Goal: Task Accomplishment & Management: Use online tool/utility

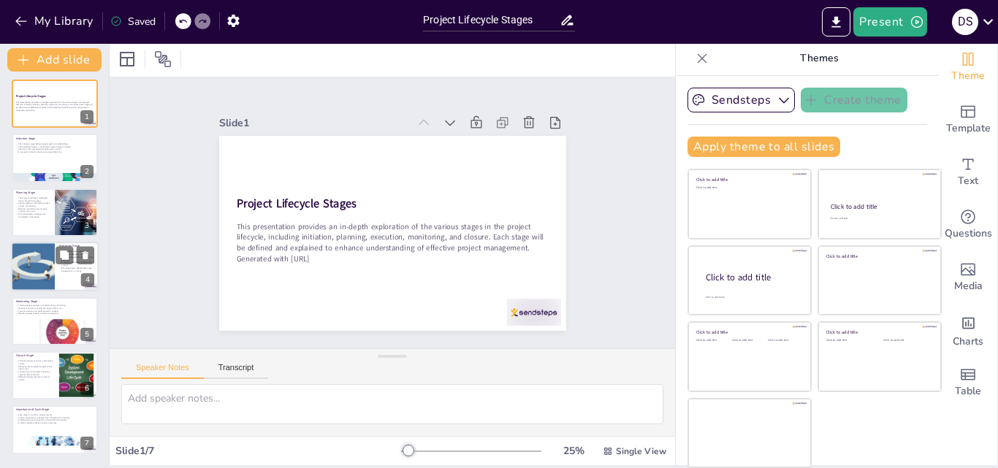
scroll to position [4, 0]
click at [229, 15] on icon "button" at bounding box center [233, 20] width 15 height 15
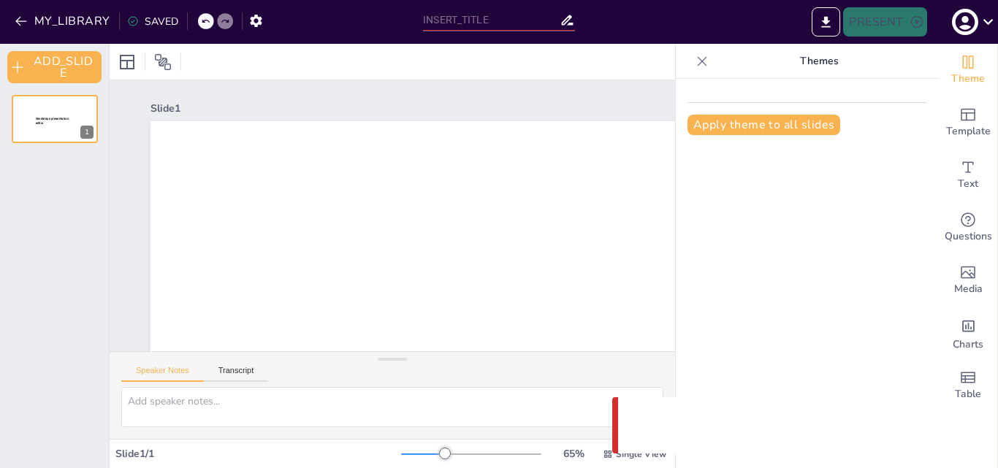
type input "Project Lifecycle Stages: A Comprehensive Overview"
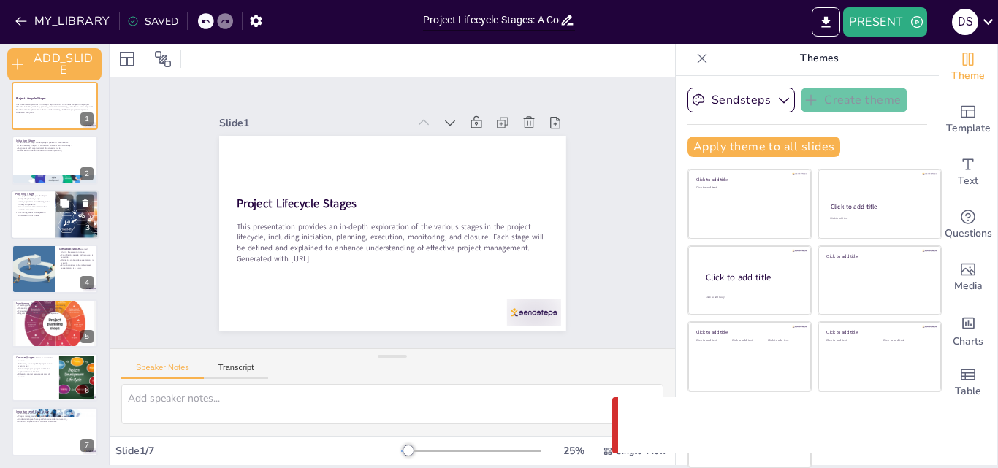
scroll to position [13, 0]
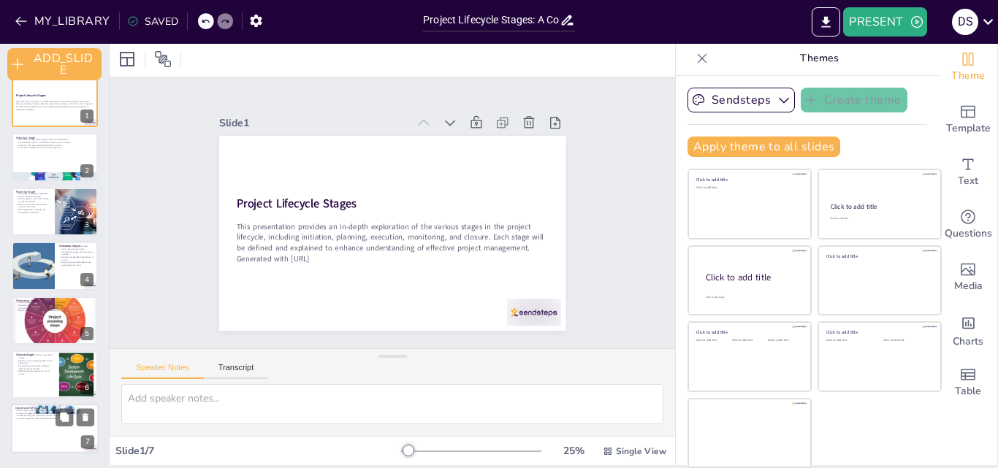
click at [58, 442] on div at bounding box center [55, 430] width 88 height 50
type textarea "Recognizing the importance of each stage is essential for project managers to e…"
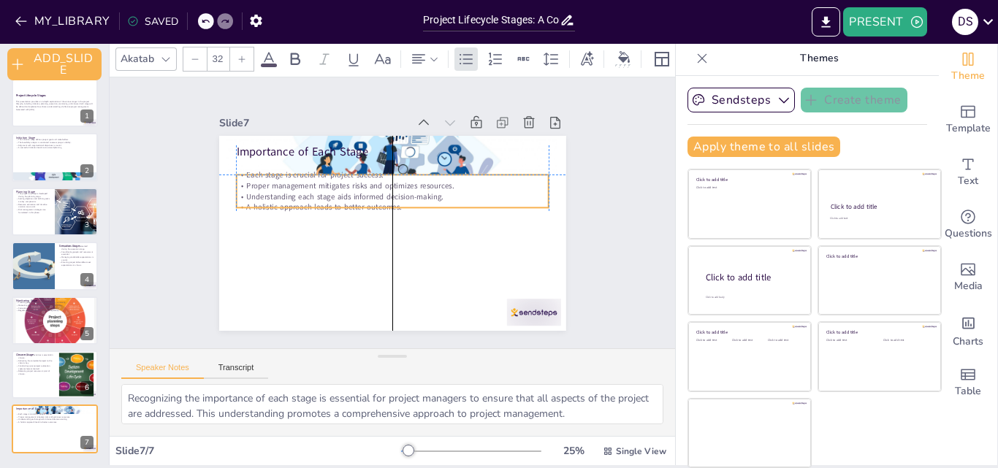
drag, startPoint x: 291, startPoint y: 186, endPoint x: 291, endPoint y: 203, distance: 16.8
click at [291, 203] on p "A holistic approach leads to better outcomes." at bounding box center [392, 207] width 312 height 11
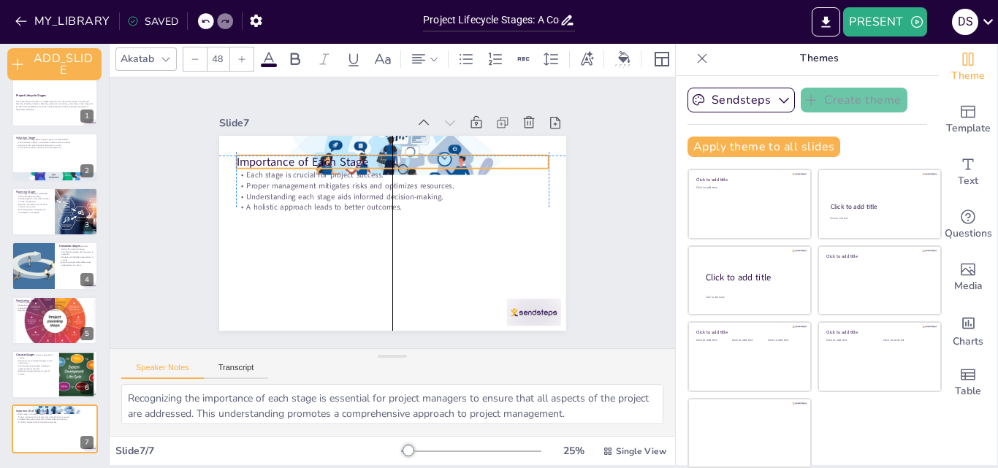
click at [449, 155] on p "Importance of Each Stage" at bounding box center [392, 162] width 312 height 16
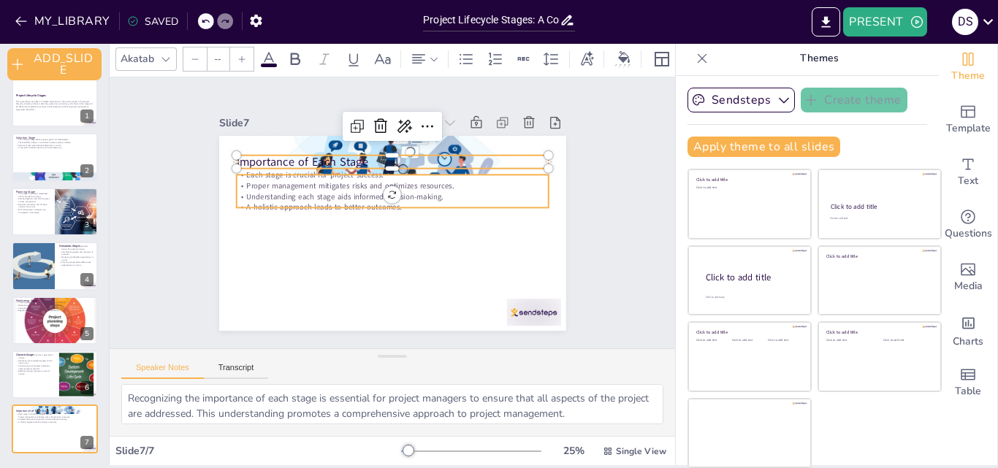
type input "32"
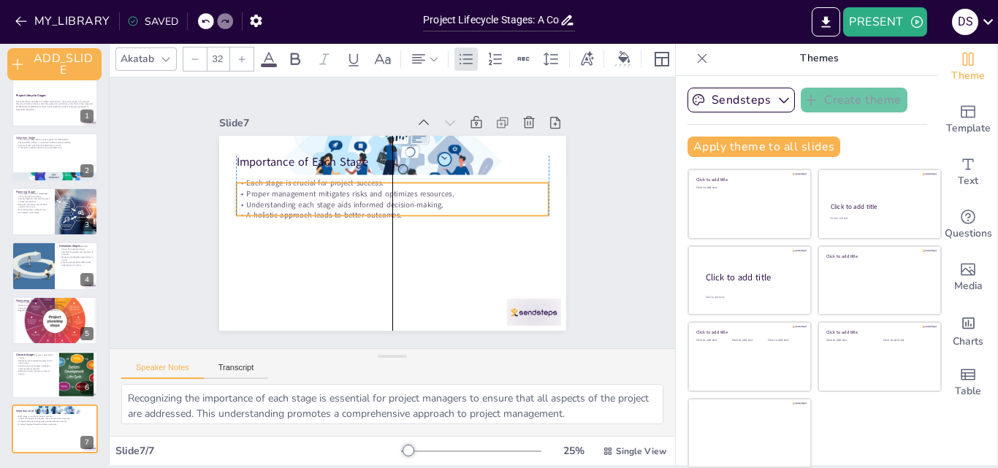
drag, startPoint x: 435, startPoint y: 189, endPoint x: 435, endPoint y: 197, distance: 8.1
click at [435, 199] on p "Understanding each stage aids informed decision-making." at bounding box center [392, 204] width 312 height 11
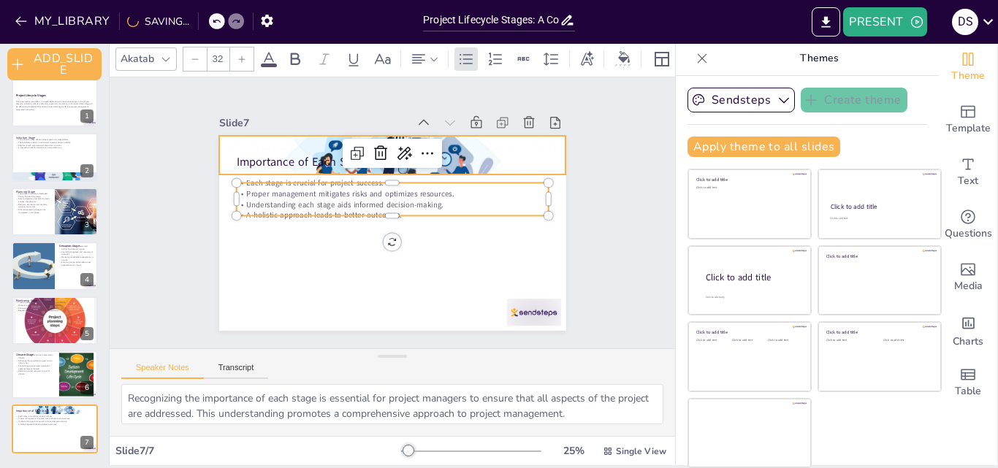
click at [461, 143] on div at bounding box center [392, 155] width 347 height 195
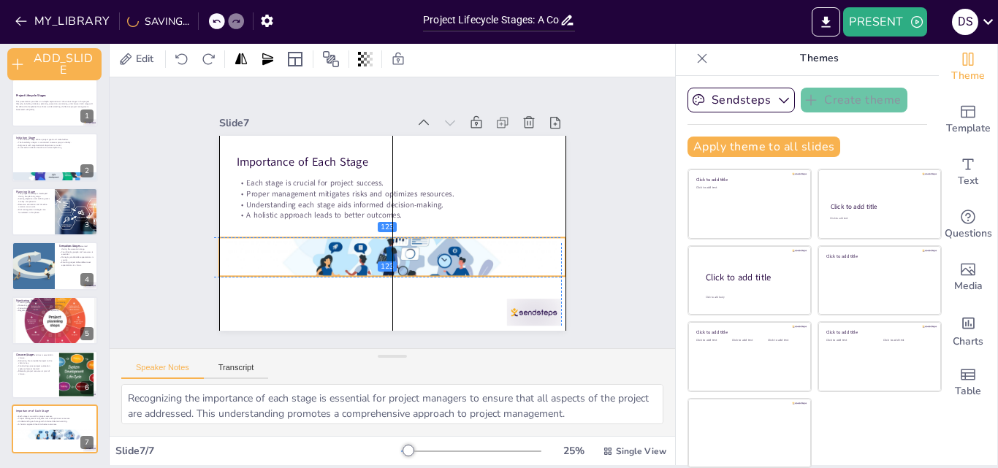
drag, startPoint x: 462, startPoint y: 142, endPoint x: 457, endPoint y: 250, distance: 107.5
click at [457, 250] on div at bounding box center [392, 257] width 347 height 195
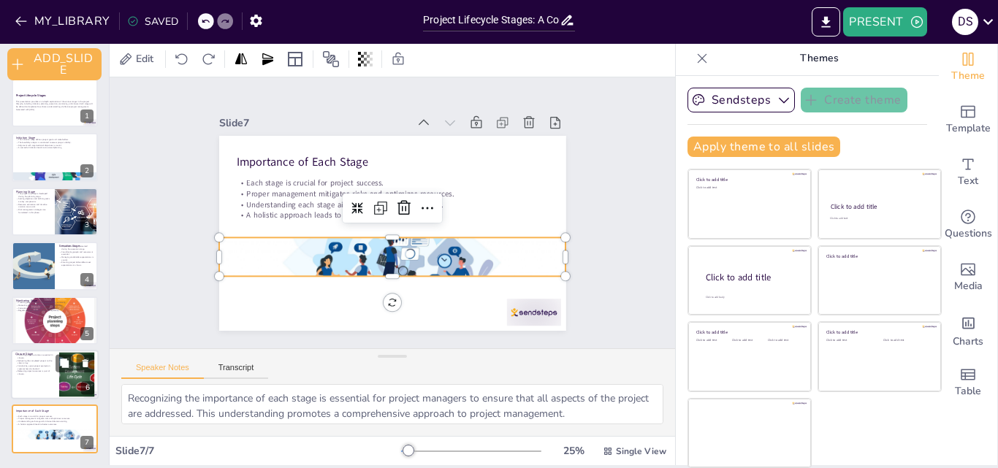
click at [48, 361] on p "Delivering the completed project to the client is key." at bounding box center [34, 361] width 39 height 5
type textarea "Finalizing project activities ensures that all tasks are completed and that the…"
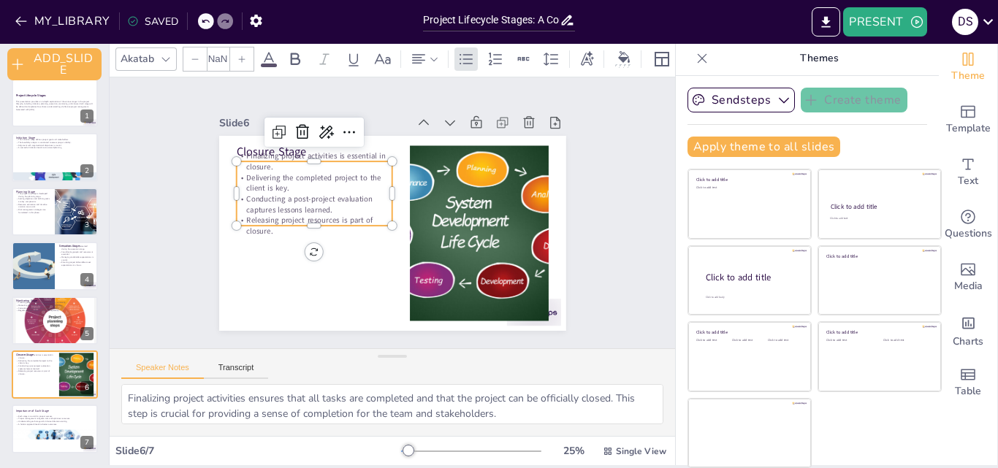
type input "32"
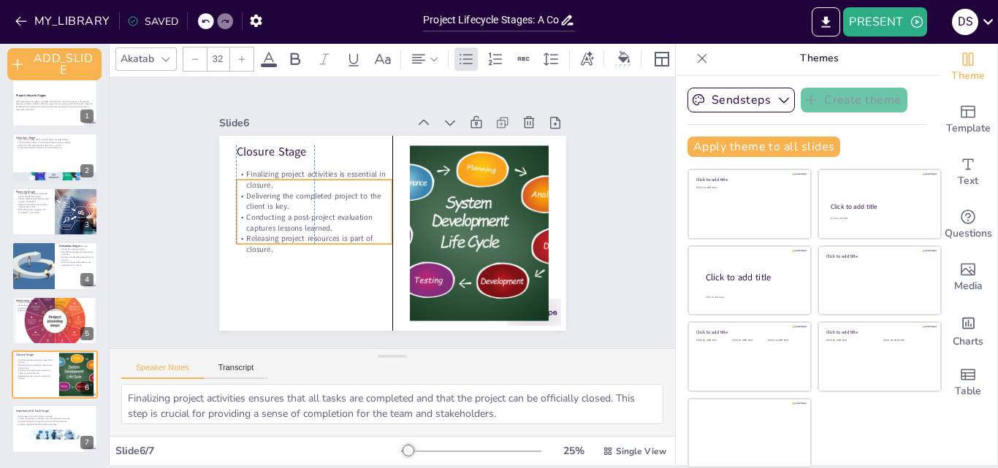
drag, startPoint x: 308, startPoint y: 202, endPoint x: 311, endPoint y: 221, distance: 18.6
click at [311, 221] on p "Conducting a post-project evaluation captures lessons learned." at bounding box center [314, 223] width 156 height 22
click at [64, 329] on div at bounding box center [55, 320] width 88 height 79
type textarea "Tracking project progress allows the team to assess whether objectives are bein…"
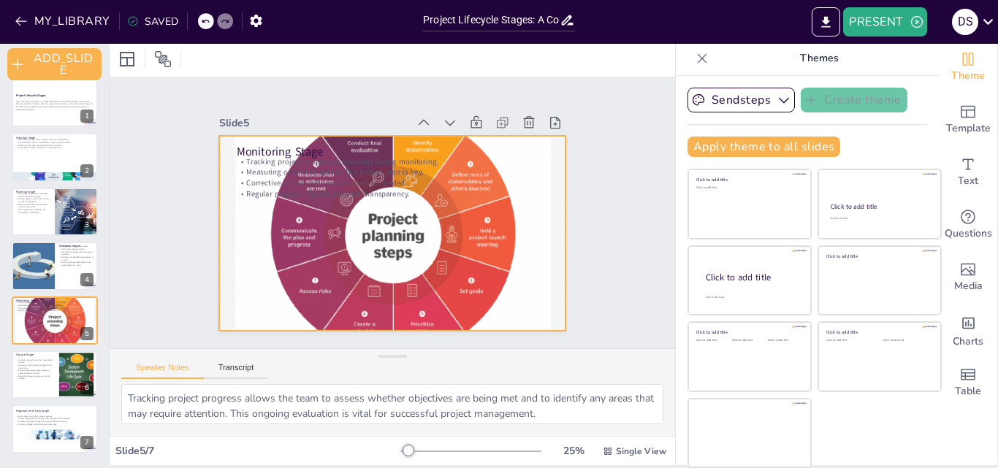
click at [486, 229] on div at bounding box center [392, 233] width 347 height 312
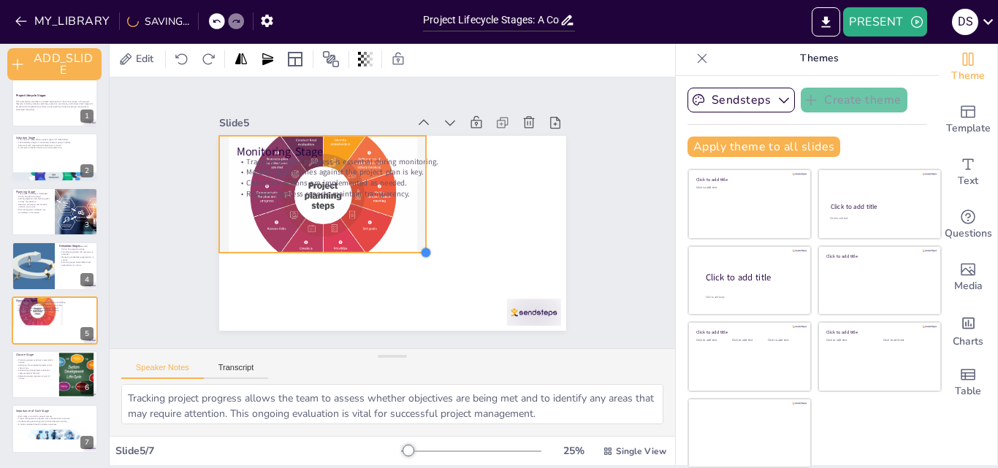
drag, startPoint x: 552, startPoint y: 324, endPoint x: 357, endPoint y: 222, distance: 219.9
click at [396, 229] on div "Monitoring Stage Tracking project progress is essential during monitoring. Meas…" at bounding box center [392, 233] width 347 height 195
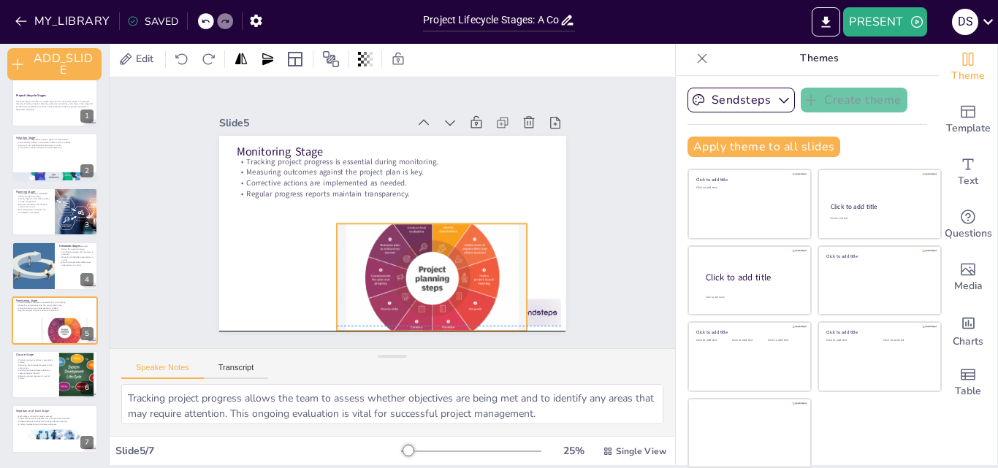
drag, startPoint x: 338, startPoint y: 220, endPoint x: 456, endPoint y: 305, distance: 145.4
click at [456, 305] on div at bounding box center [432, 277] width 191 height 172
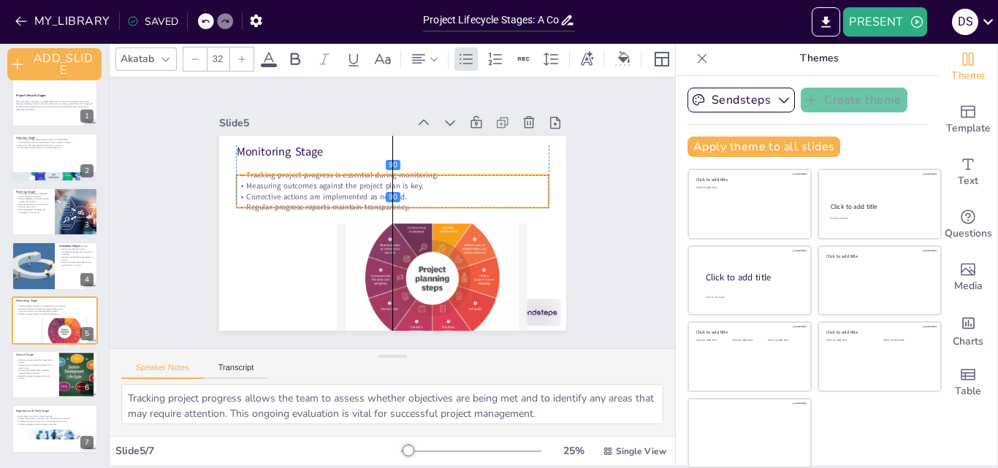
drag, startPoint x: 330, startPoint y: 183, endPoint x: 330, endPoint y: 194, distance: 10.3
click at [330, 194] on div "Tracking project progress is essential during monitoring. Measuring outcomes ag…" at bounding box center [392, 191] width 312 height 43
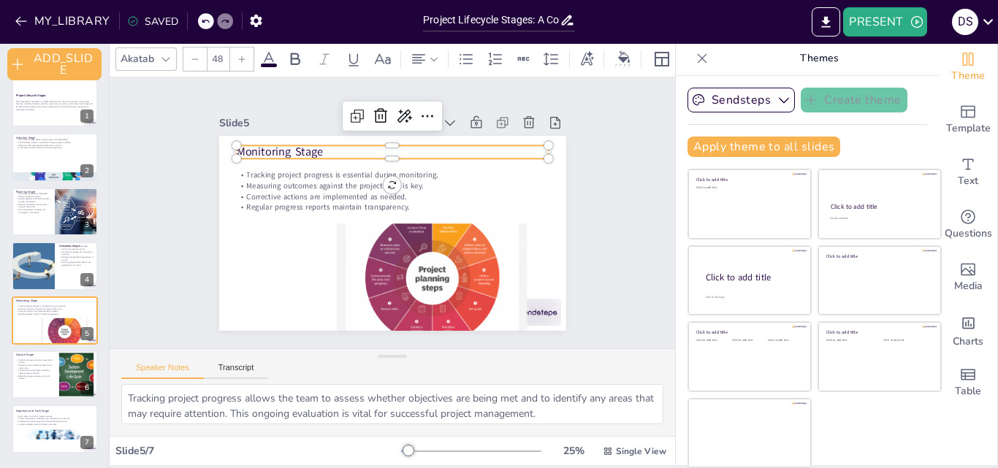
click at [281, 151] on p "Monitoring Stage" at bounding box center [392, 152] width 312 height 16
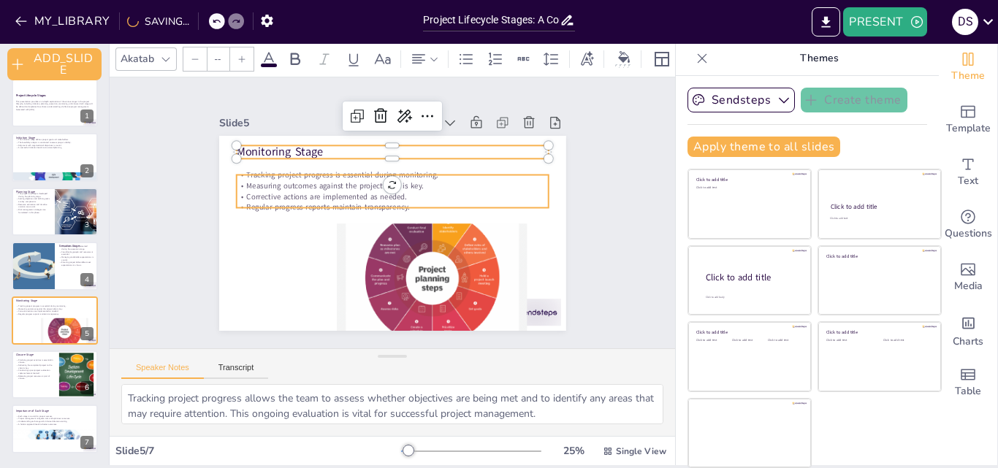
type input "32"
click at [281, 202] on p "Regular progress reports maintain transparency." at bounding box center [392, 207] width 312 height 11
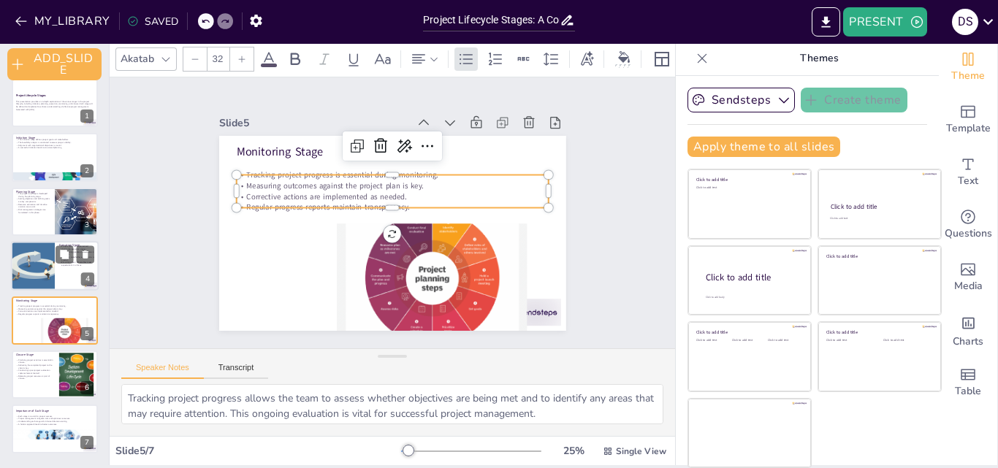
click at [70, 270] on div at bounding box center [55, 266] width 88 height 50
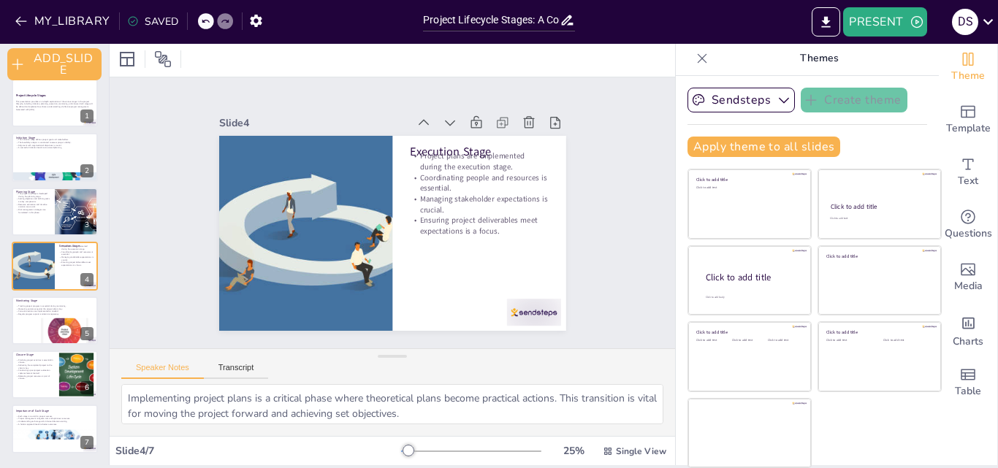
scroll to position [7, 0]
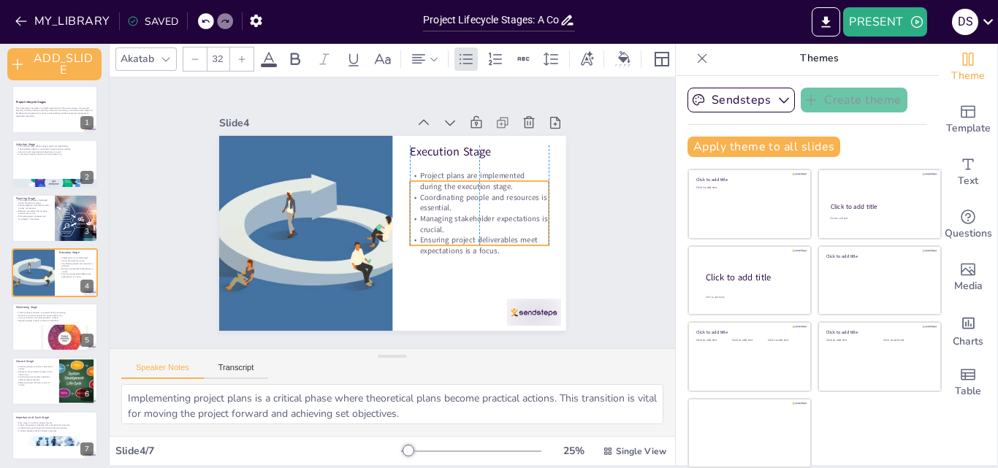
drag, startPoint x: 444, startPoint y: 190, endPoint x: 445, endPoint y: 210, distance: 19.7
click at [445, 213] on p "Managing stakeholder expectations is crucial." at bounding box center [479, 224] width 139 height 22
click at [22, 228] on div at bounding box center [55, 219] width 88 height 50
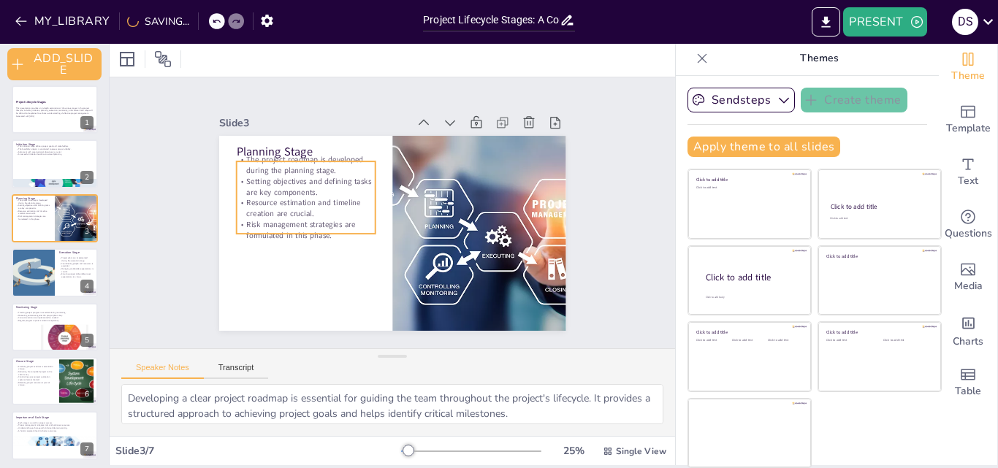
scroll to position [0, 0]
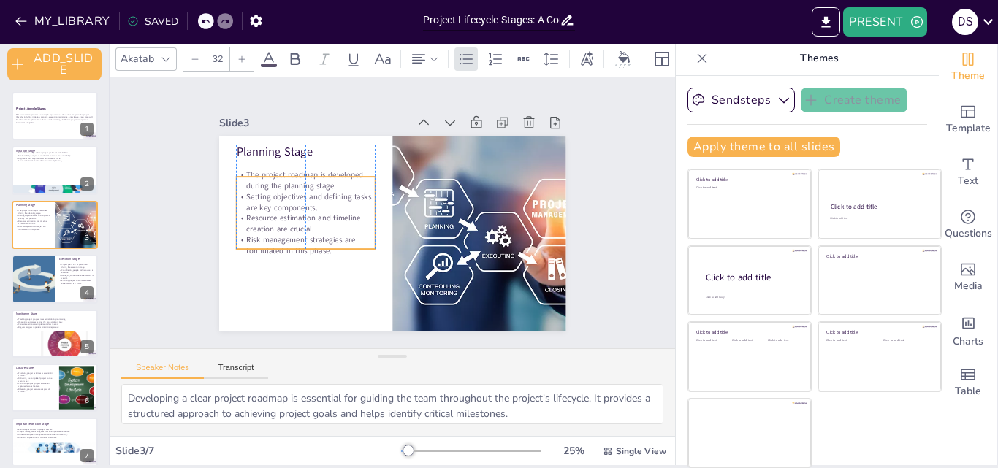
drag, startPoint x: 346, startPoint y: 195, endPoint x: 336, endPoint y: 209, distance: 16.8
click at [343, 213] on p "Resource estimation and timeline creation are crucial." at bounding box center [305, 224] width 139 height 22
click at [35, 169] on div at bounding box center [55, 171] width 88 height 50
type textarea "In the initiation phase, defining clear project goals and identifying relevant …"
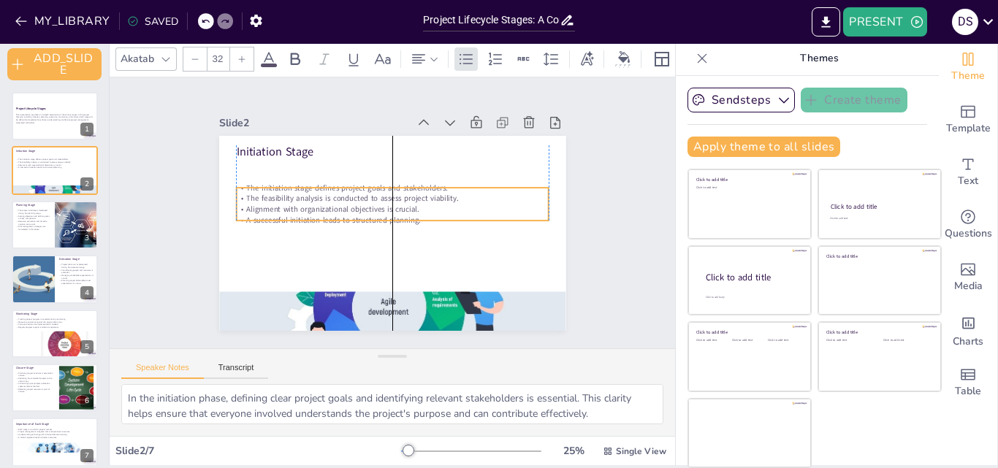
drag, startPoint x: 331, startPoint y: 176, endPoint x: 331, endPoint y: 202, distance: 26.3
click at [331, 204] on p "Alignment with organizational objectives is crucial." at bounding box center [392, 209] width 312 height 11
click at [43, 121] on p "Generated with [URL]" at bounding box center [54, 122] width 79 height 3
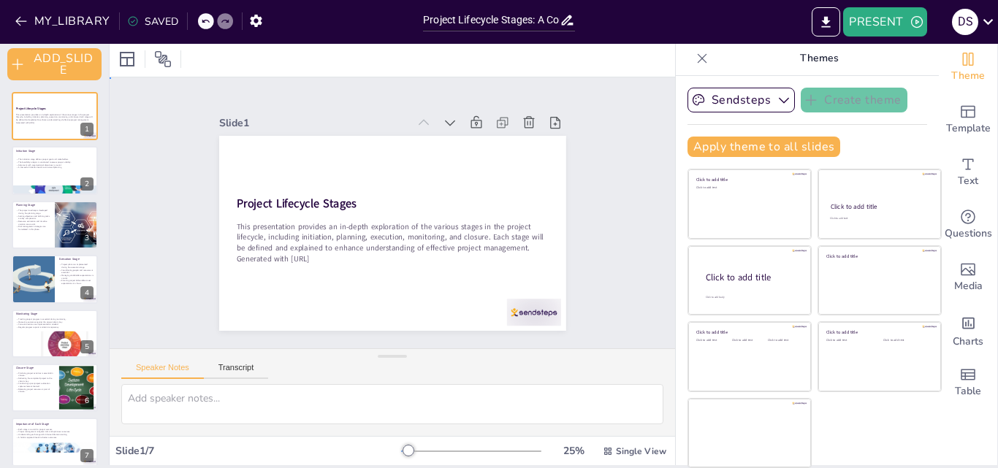
click at [571, 226] on div "Slide 1 Project Lifecycle Stages This presentation provides an in-depth explora…" at bounding box center [392, 213] width 429 height 236
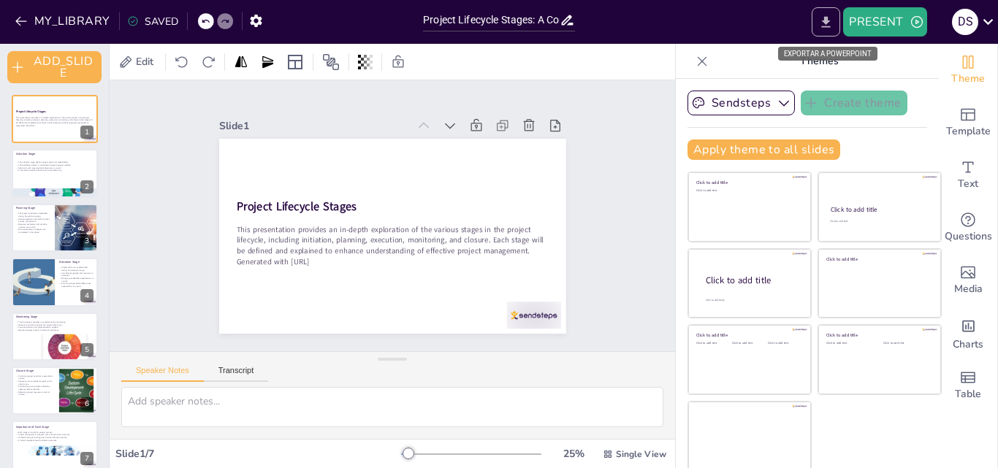
click at [831, 21] on icon "EXPORT_TO_POWERPOINT" at bounding box center [825, 22] width 15 height 15
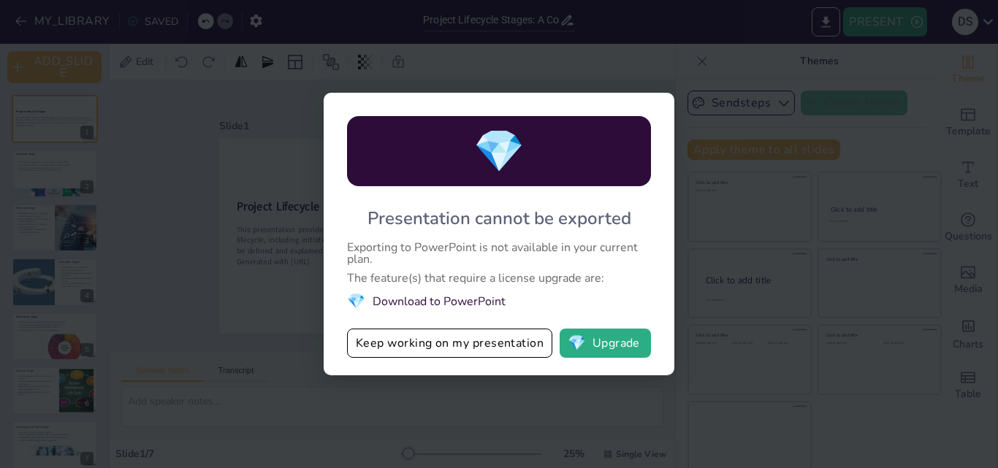
click at [764, 202] on div "💎 Presentation cannot be exported Exporting to PowerPoint is not available in y…" at bounding box center [499, 234] width 998 height 468
drag, startPoint x: 159, startPoint y: 274, endPoint x: 338, endPoint y: 262, distance: 179.4
click at [159, 273] on div "💎 Presentation cannot be exported Exporting to PowerPoint is not available in y…" at bounding box center [499, 234] width 998 height 468
click at [489, 338] on button "Keep working on my presentation" at bounding box center [449, 343] width 205 height 29
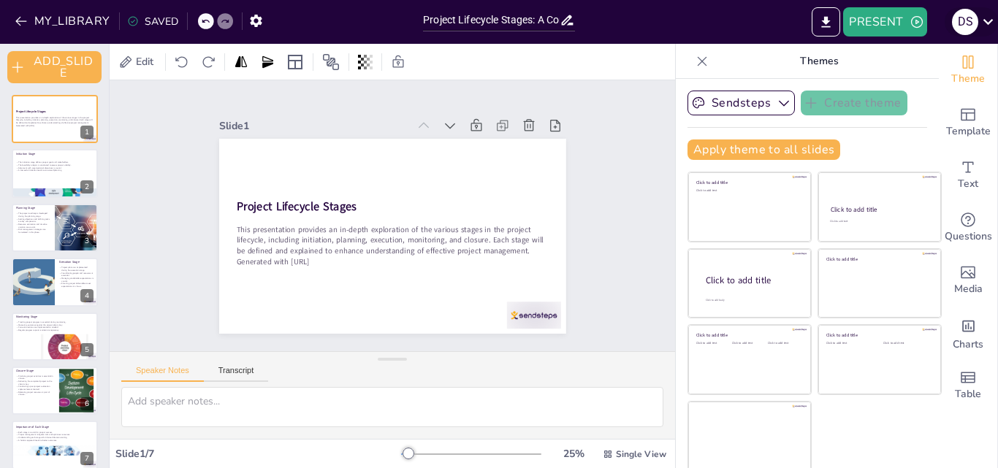
click at [997, 26] on icon at bounding box center [988, 22] width 20 height 20
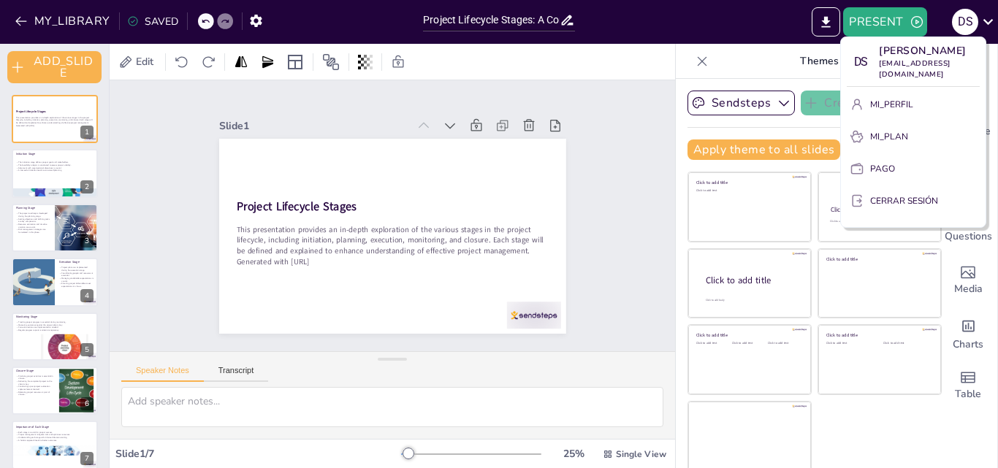
click at [992, 22] on div at bounding box center [499, 234] width 998 height 468
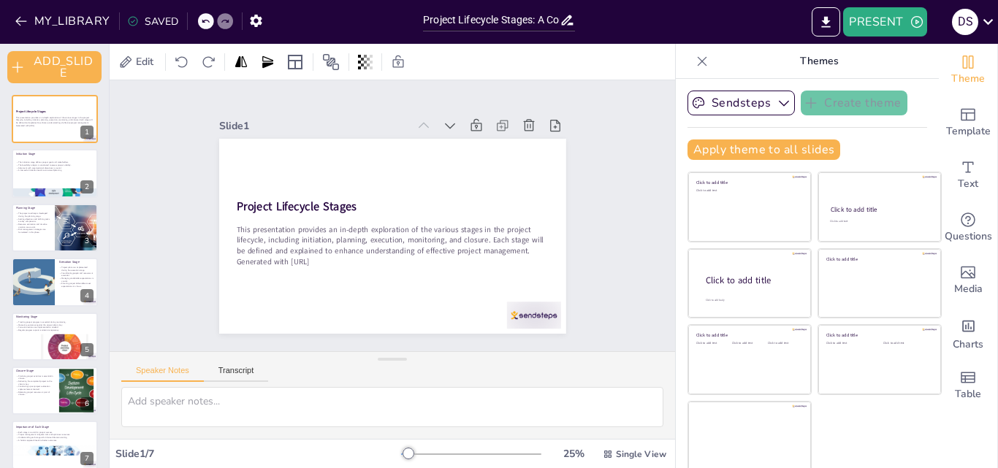
click at [609, 240] on div "Slide 1 Project Lifecycle Stages This presentation provides an in-depth explora…" at bounding box center [393, 215] width 566 height 271
click at [136, 20] on icon at bounding box center [133, 21] width 12 height 12
click at [129, 22] on icon at bounding box center [132, 21] width 9 height 9
click at [140, 21] on div "SAVED" at bounding box center [152, 22] width 51 height 14
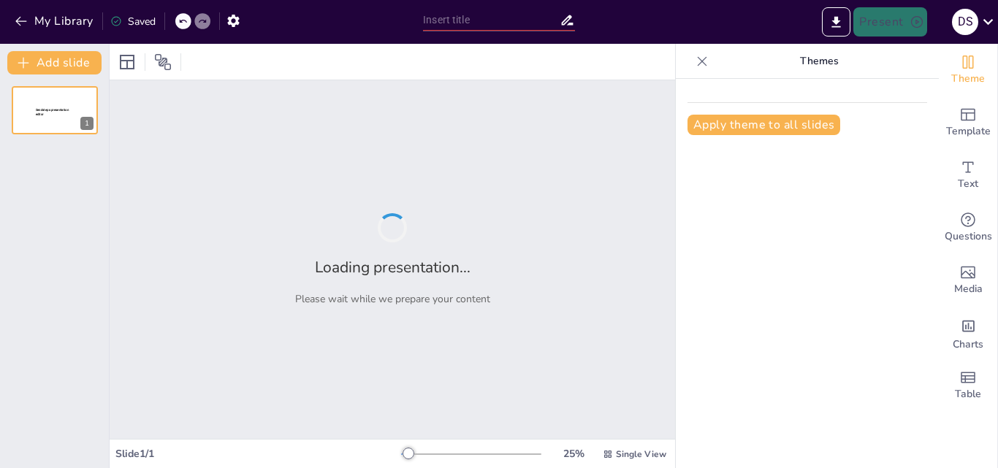
type input "Project Lifecycle Stages: A Comprehensive Overview"
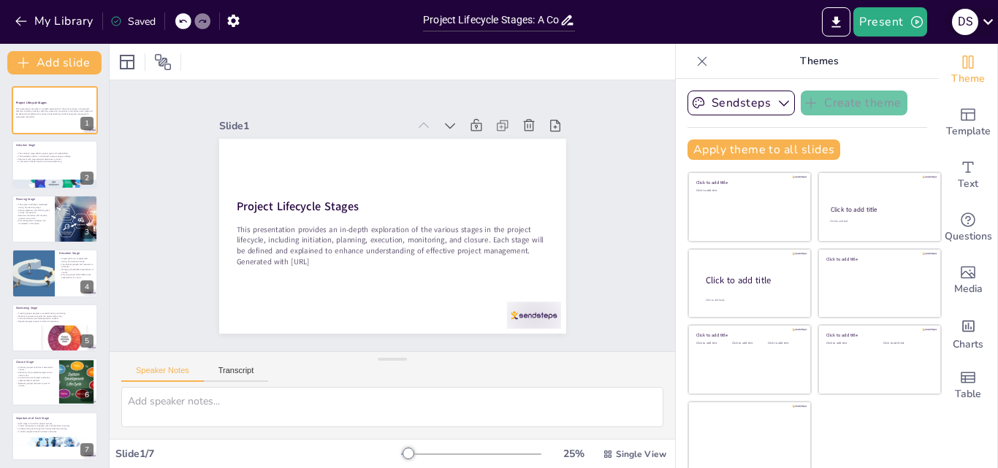
click at [988, 24] on icon at bounding box center [988, 22] width 10 height 6
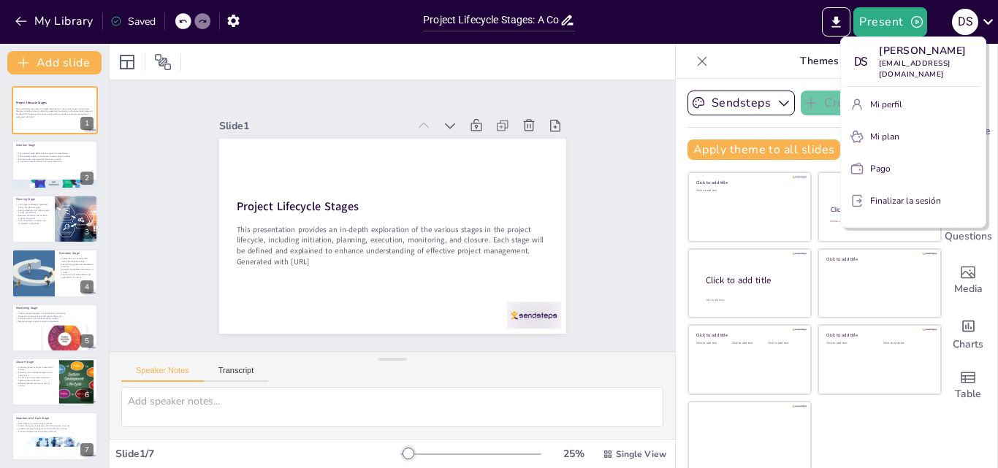
click at [590, 267] on div at bounding box center [499, 234] width 998 height 468
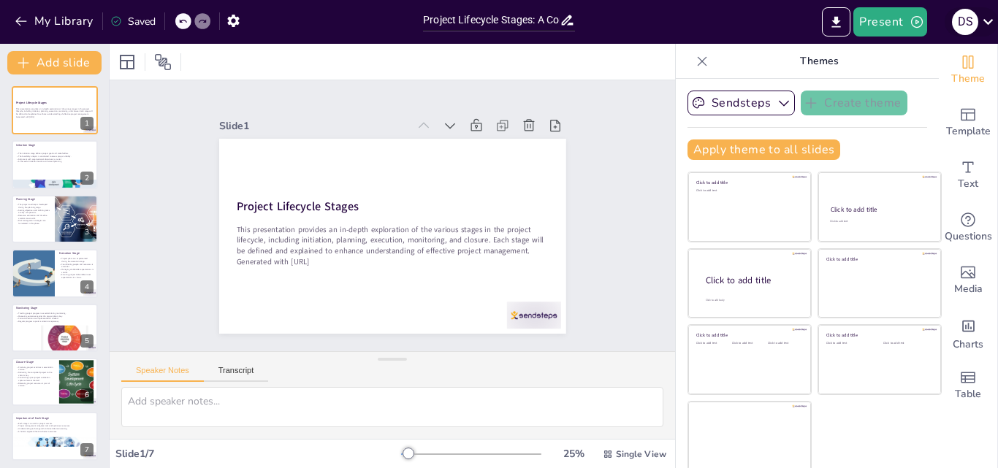
click at [994, 28] on icon at bounding box center [988, 22] width 20 height 20
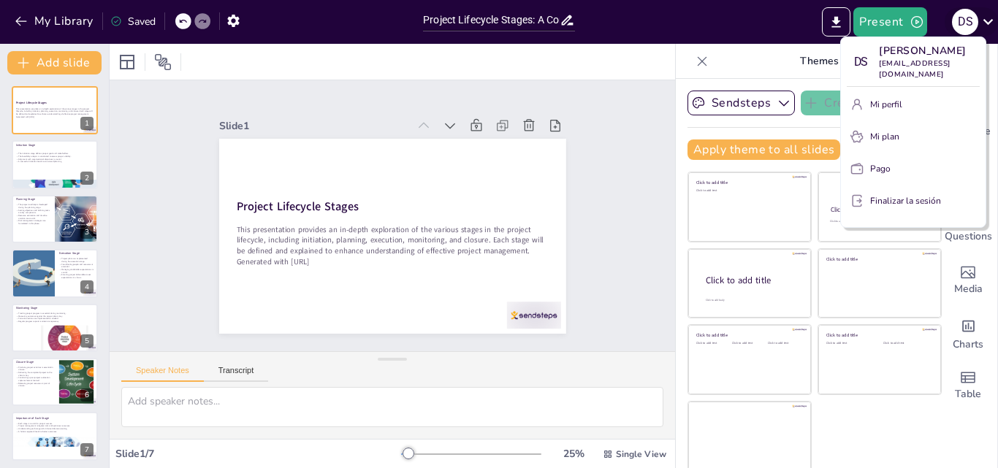
click at [994, 28] on div at bounding box center [499, 234] width 998 height 468
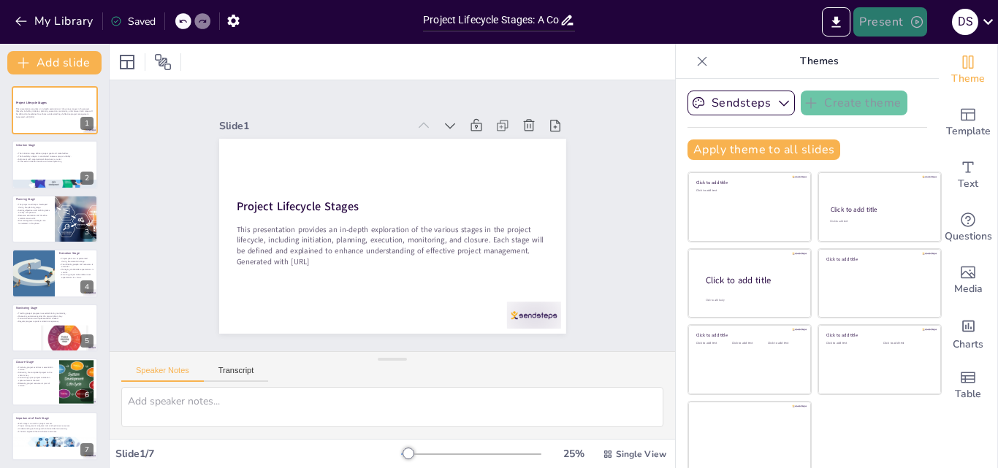
click at [910, 18] on icon "button" at bounding box center [917, 22] width 15 height 15
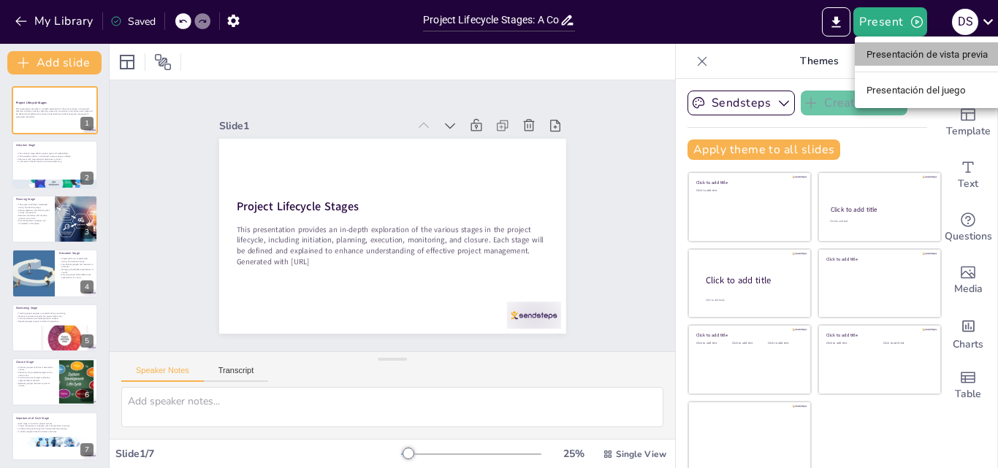
click at [935, 62] on li "Presentación de vista previa" at bounding box center [927, 53] width 145 height 23
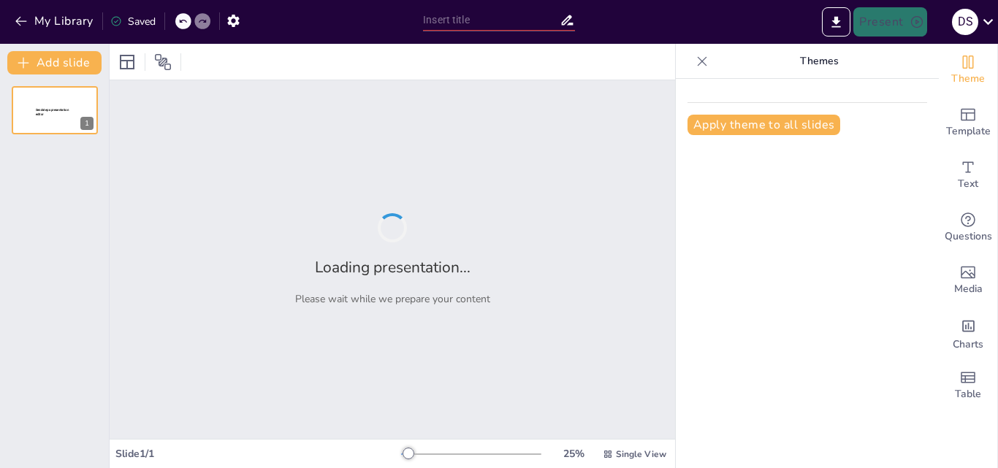
type input "Project Lifecycle Stages: A Comprehensive Overview"
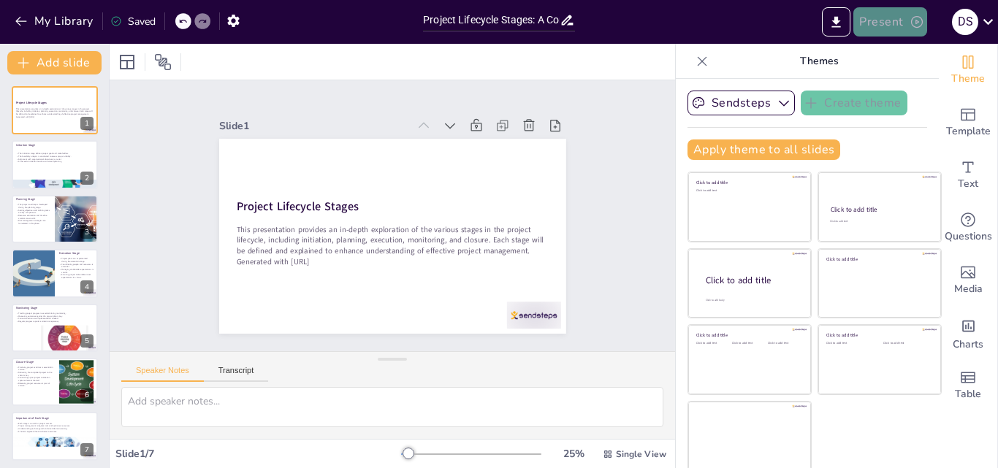
click at [891, 28] on button "Present" at bounding box center [889, 21] width 73 height 29
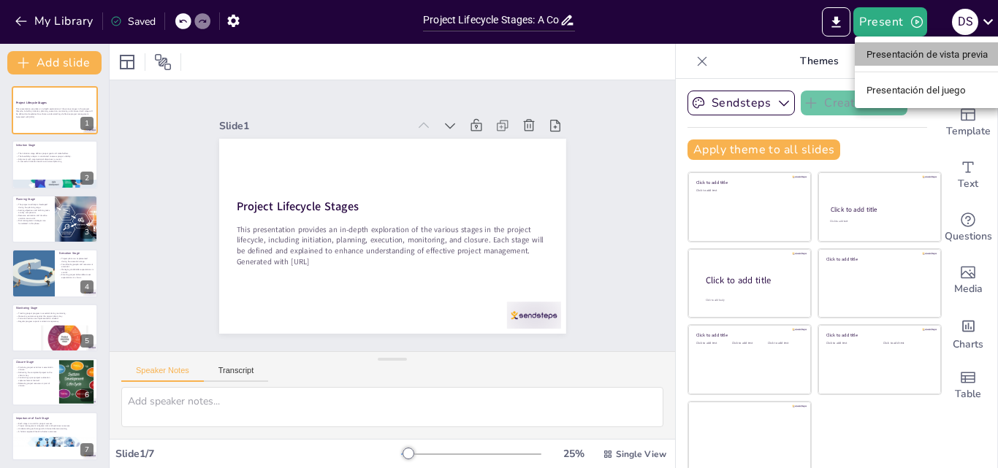
click at [914, 66] on li "Presentación de vista previa" at bounding box center [927, 53] width 145 height 23
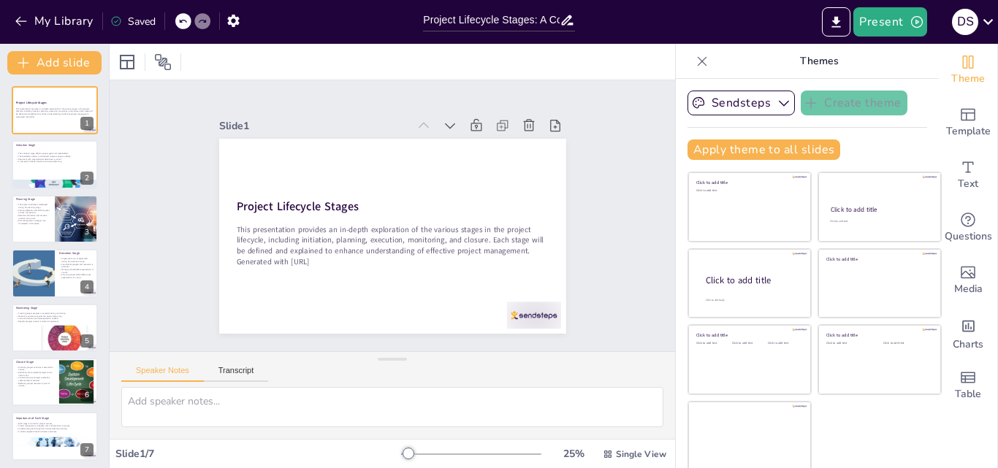
scroll to position [3, 0]
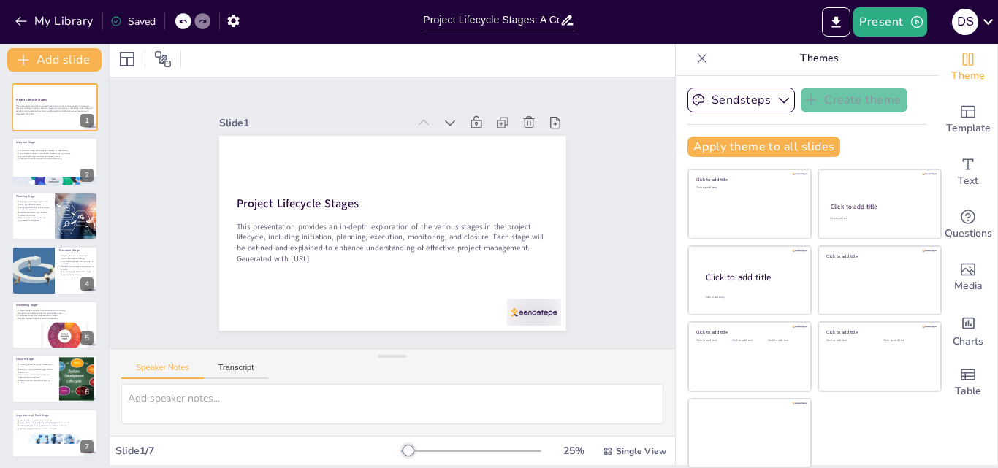
click at [132, 18] on div "Saved" at bounding box center [132, 22] width 45 height 14
click at [170, 62] on icon at bounding box center [163, 59] width 18 height 18
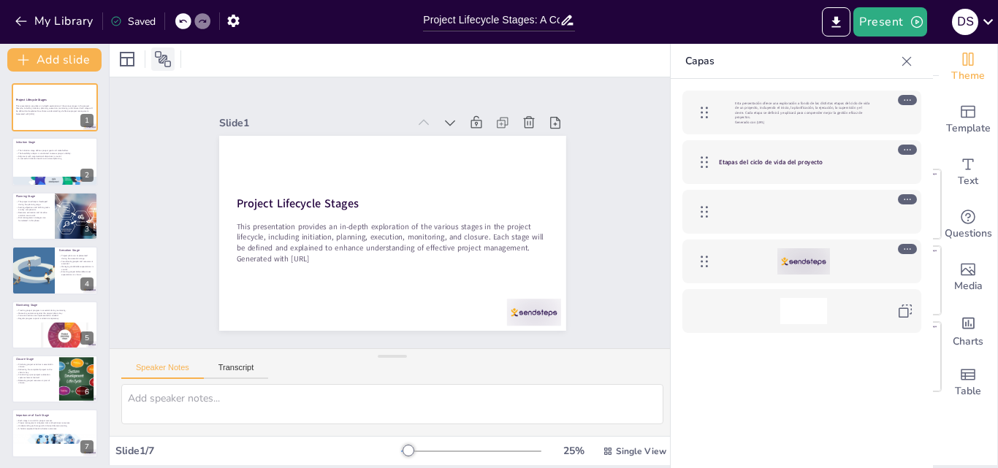
click at [170, 62] on icon at bounding box center [163, 59] width 18 height 18
click at [137, 61] on div at bounding box center [126, 58] width 23 height 23
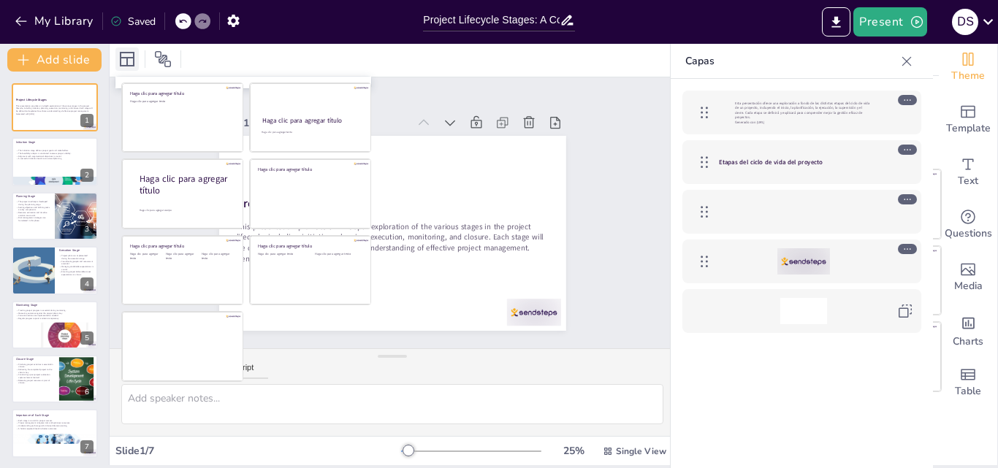
click at [137, 61] on div at bounding box center [126, 58] width 23 height 23
click at [594, 78] on div "Slide 1 Project Lifecycle Stages This presentation provides an in-depth explora…" at bounding box center [393, 212] width 566 height 271
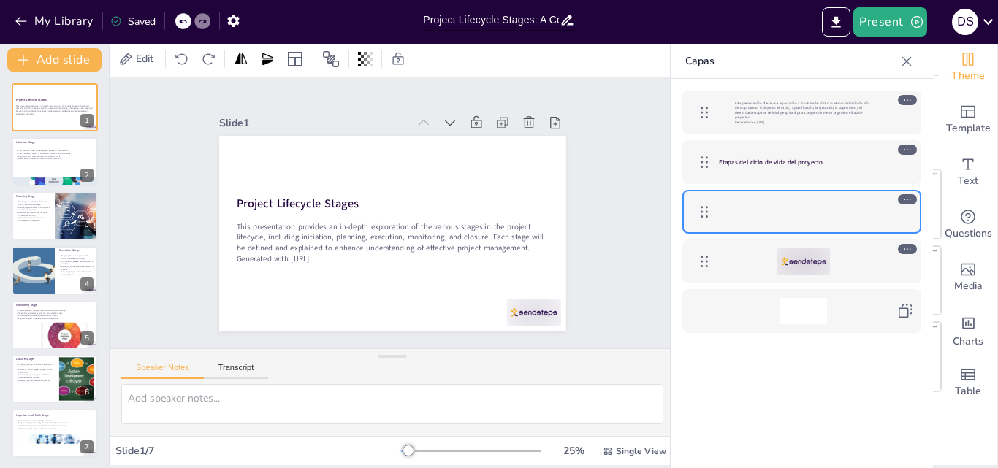
click at [904, 64] on icon at bounding box center [906, 60] width 9 height 9
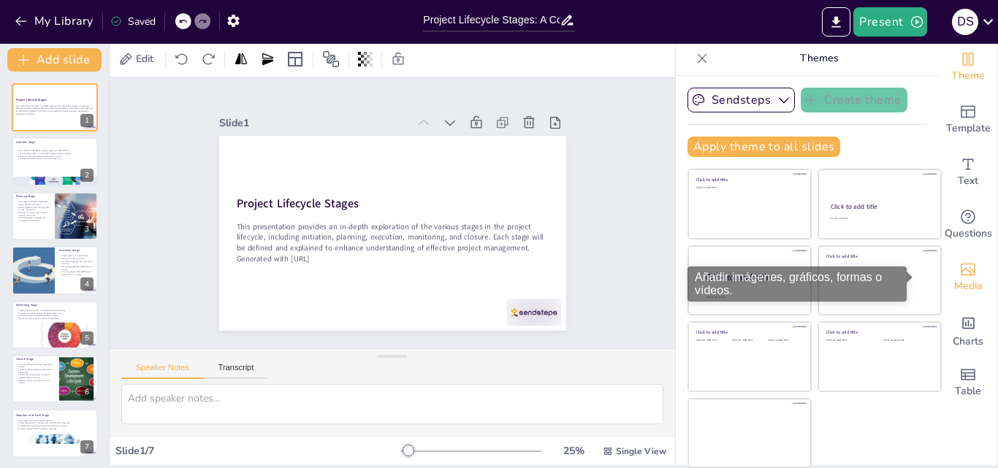
click at [956, 280] on span "Media" at bounding box center [968, 286] width 28 height 16
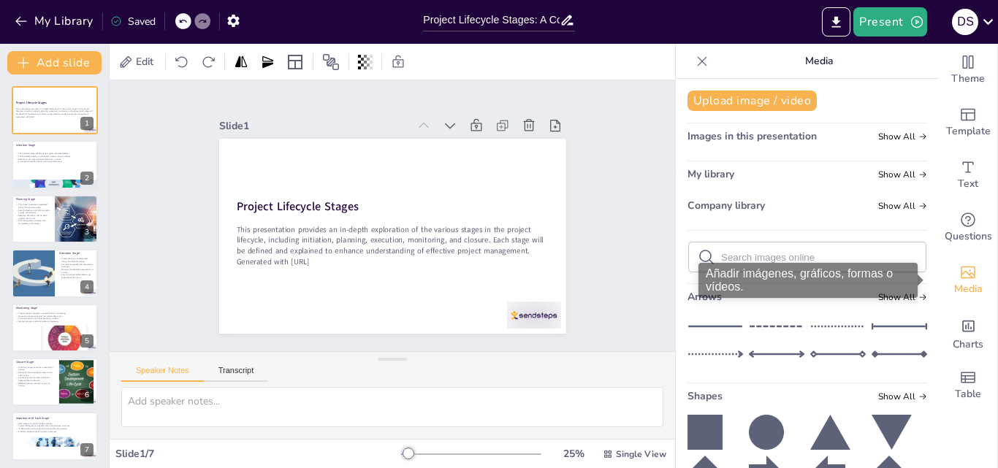
scroll to position [0, 0]
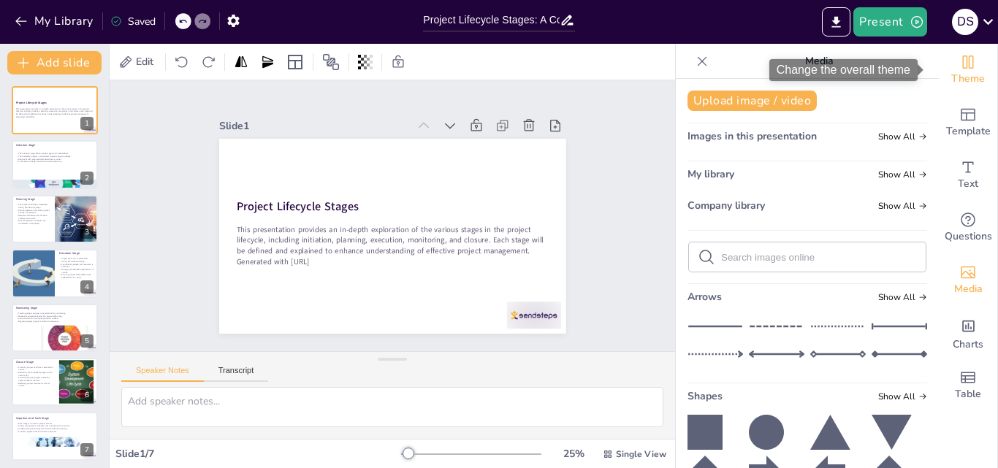
click at [963, 85] on span "Theme" at bounding box center [968, 79] width 34 height 16
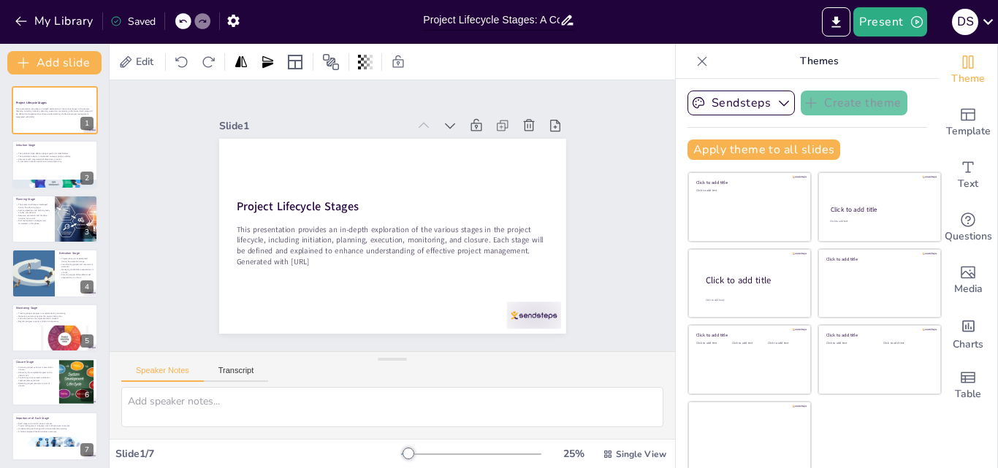
click at [524, 19] on input "Project Lifecycle Stages: A Comprehensive Overview" at bounding box center [491, 19] width 137 height 21
drag, startPoint x: 533, startPoint y: 20, endPoint x: 661, endPoint y: 51, distance: 130.8
click at [661, 51] on div "My Library Saved Project Lifecycle Stages: A Comprehensive Overview Present D S…" at bounding box center [499, 234] width 998 height 468
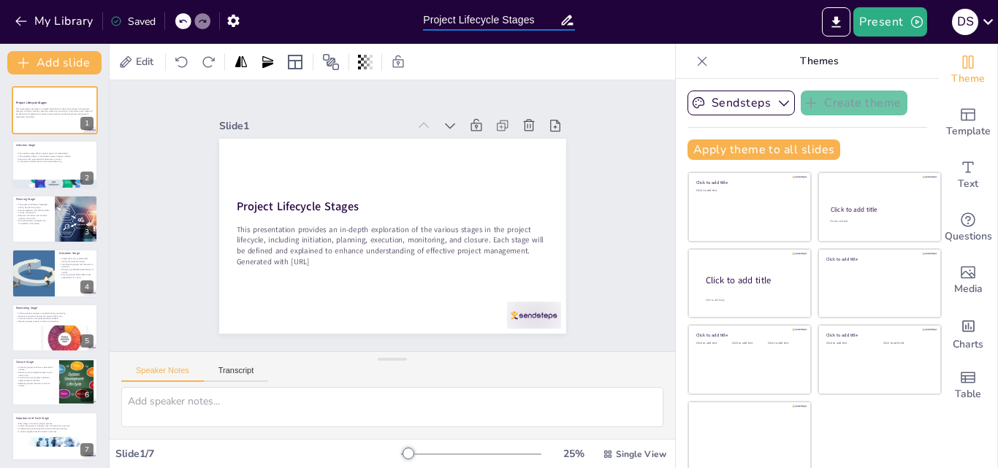
type input "Project Lifecycle Stages"
click at [571, 202] on div "Slide 1 Project Lifecycle Stages This presentation provides an in-depth explora…" at bounding box center [392, 216] width 429 height 236
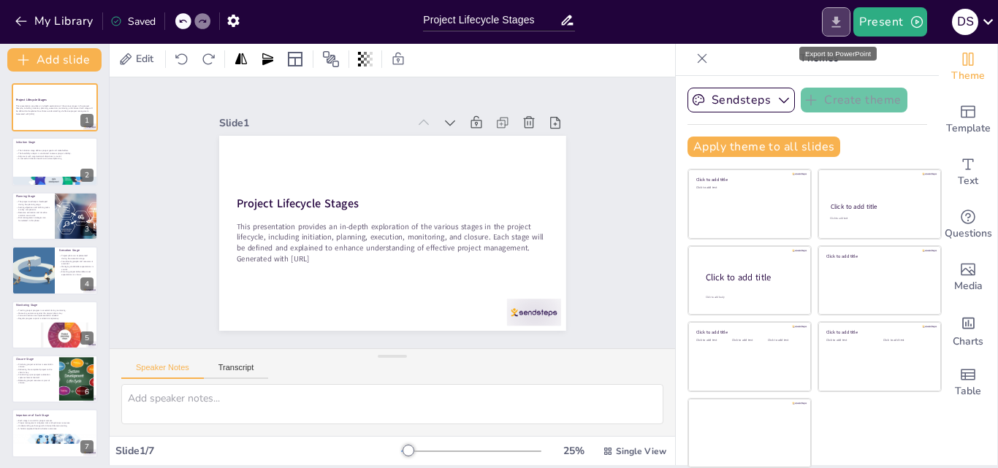
click at [837, 25] on icon "Export to PowerPoint" at bounding box center [836, 22] width 15 height 15
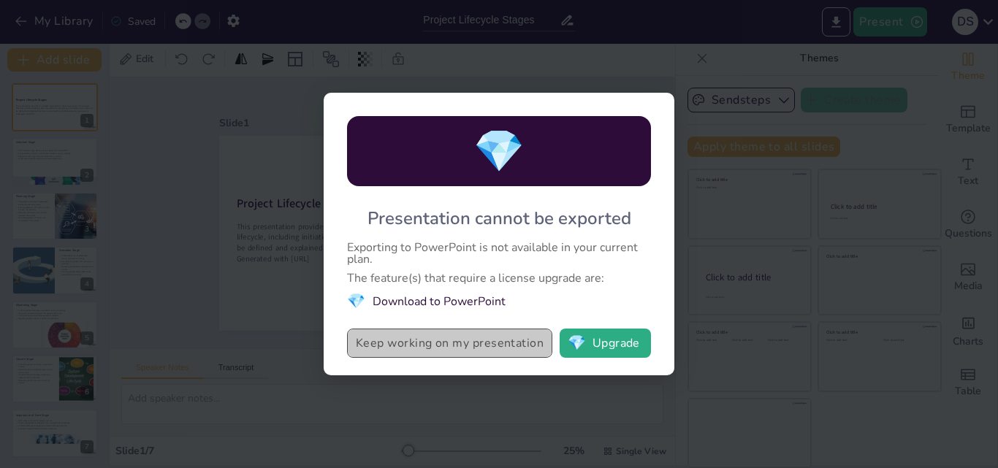
click at [451, 343] on button "Keep working on my presentation" at bounding box center [449, 343] width 205 height 29
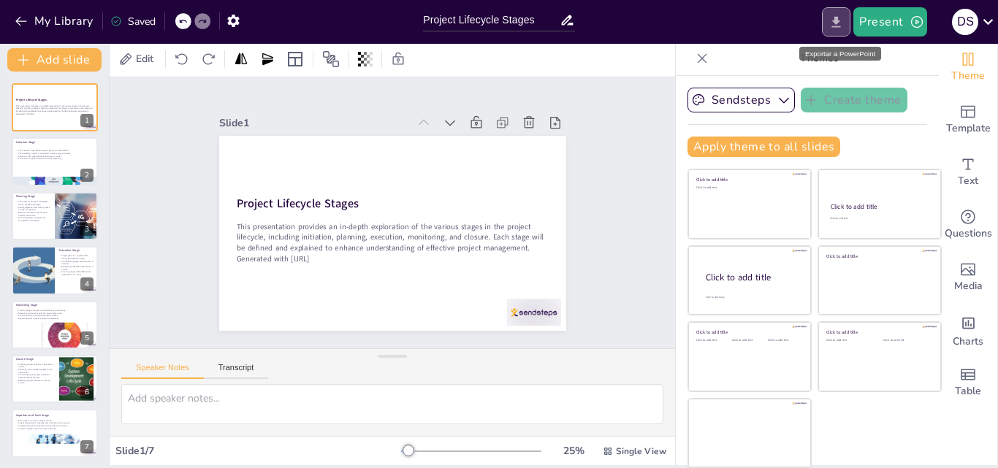
click at [844, 29] on icon "Export to PowerPoint" at bounding box center [836, 22] width 15 height 15
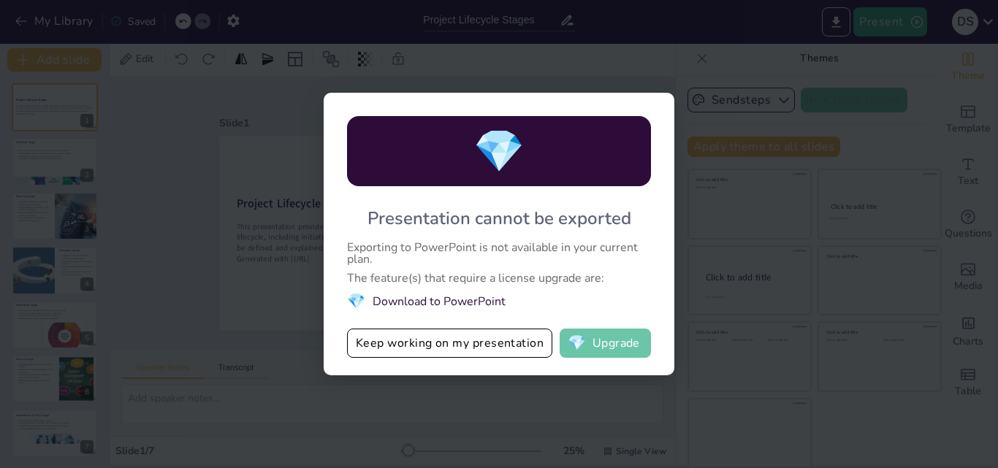
click at [636, 351] on button "💎 Upgrade" at bounding box center [605, 343] width 91 height 29
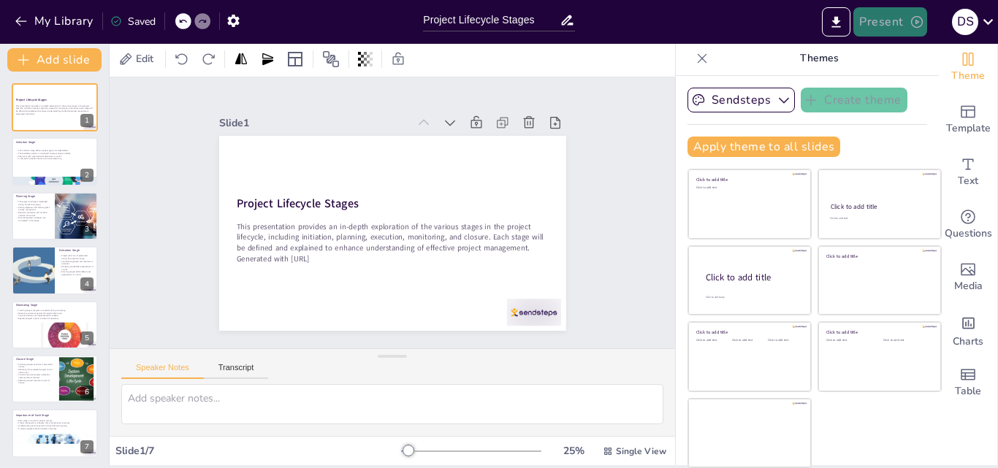
click at [897, 21] on button "Present" at bounding box center [889, 21] width 73 height 29
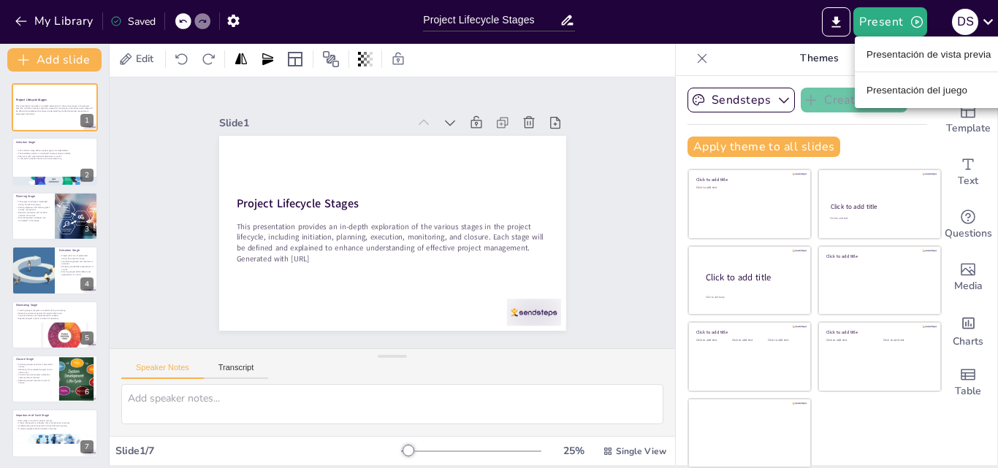
click at [935, 58] on font "Presentación de vista previa" at bounding box center [929, 54] width 125 height 11
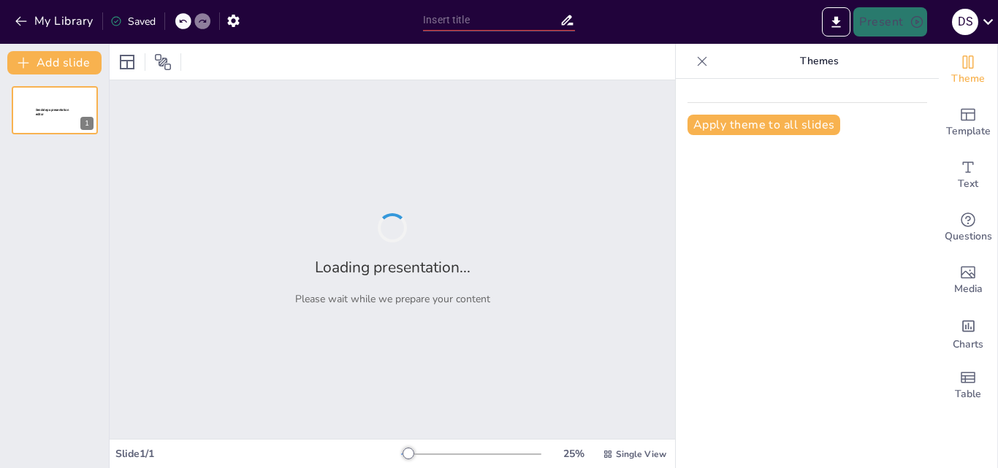
type input "Project Lifecycle Stages"
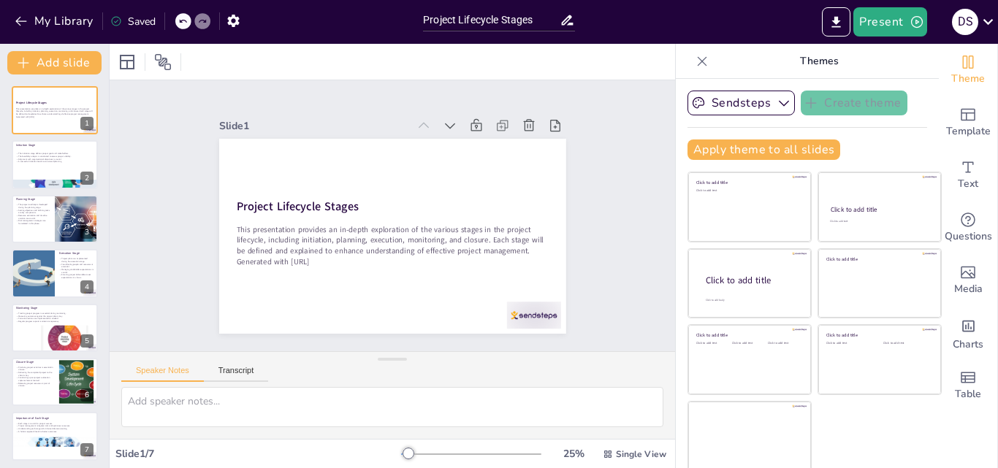
drag, startPoint x: 896, startPoint y: 27, endPoint x: 897, endPoint y: 43, distance: 16.1
click at [896, 26] on button "Present" at bounding box center [889, 21] width 73 height 29
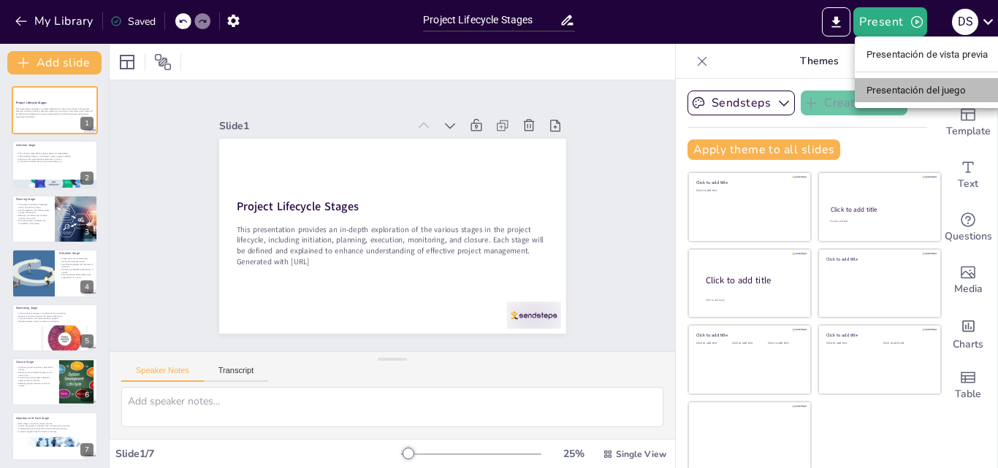
click at [927, 91] on font "Presentación del juego" at bounding box center [916, 90] width 99 height 11
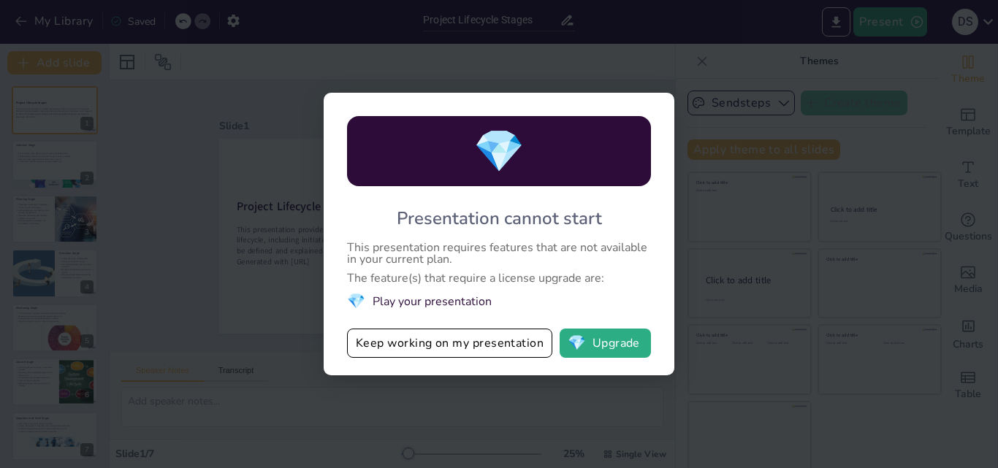
click at [739, 289] on div "💎 Presentation cannot start This presentation requires features that are not av…" at bounding box center [499, 234] width 998 height 468
click at [516, 338] on button "Keep working on my presentation" at bounding box center [449, 343] width 205 height 29
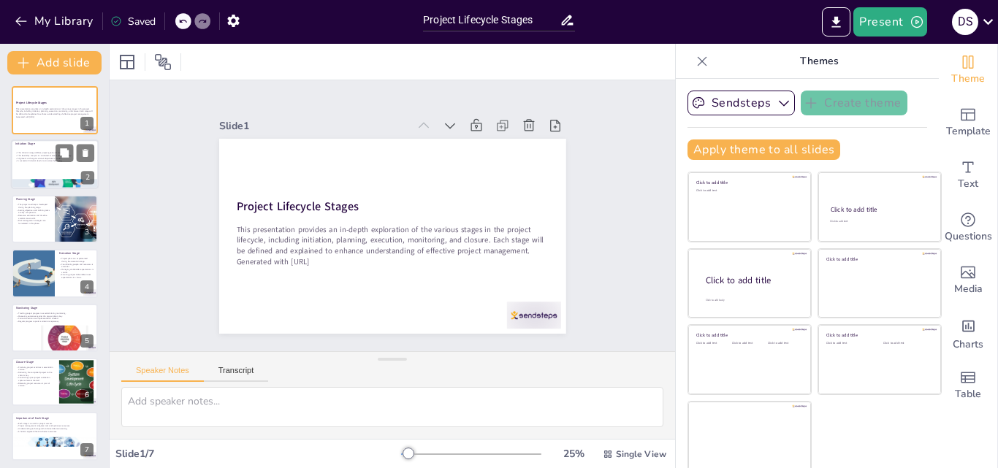
click at [53, 164] on div at bounding box center [55, 165] width 88 height 50
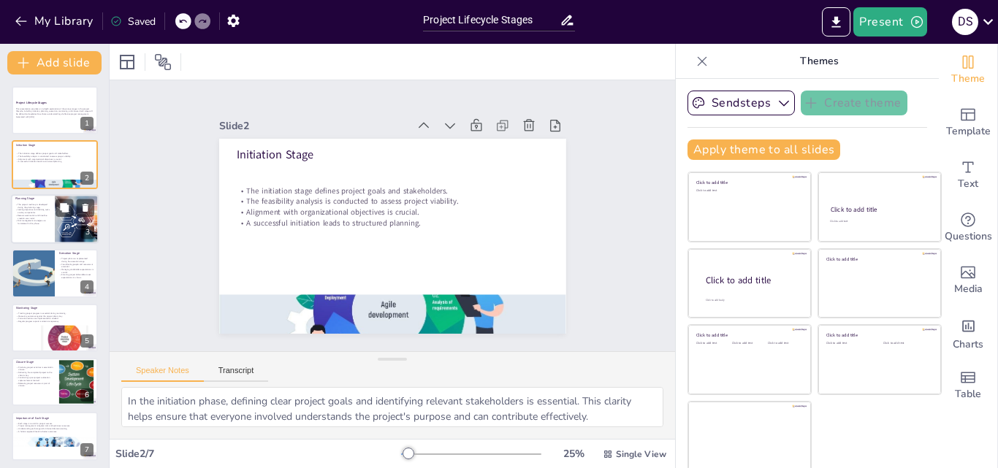
click at [37, 228] on div at bounding box center [55, 219] width 88 height 50
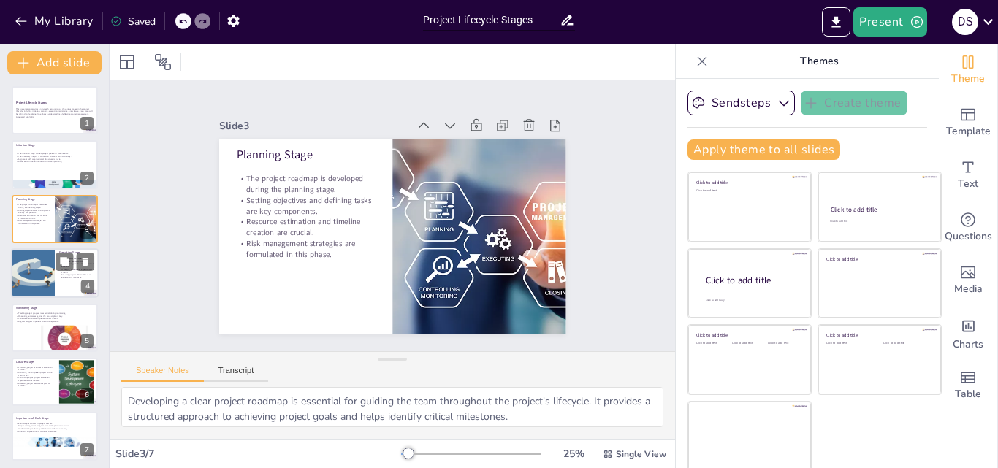
click at [19, 278] on div at bounding box center [33, 273] width 88 height 50
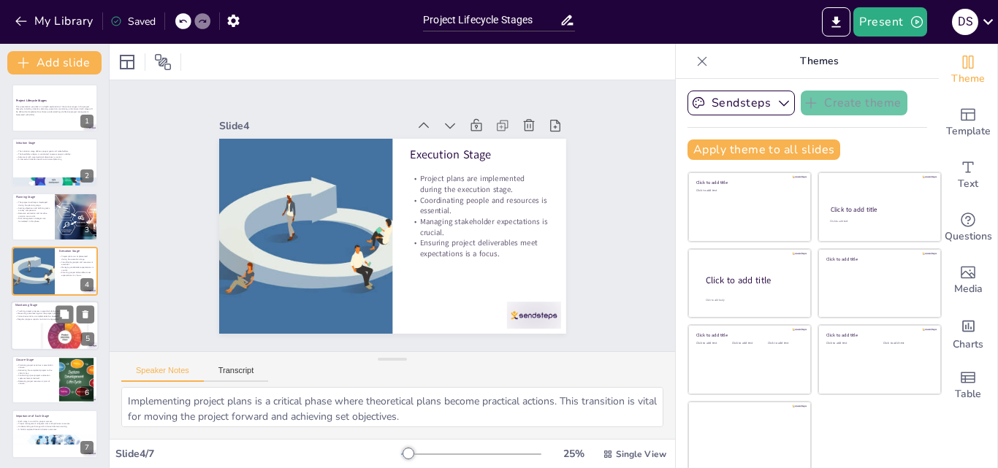
drag, startPoint x: 43, startPoint y: 319, endPoint x: 53, endPoint y: 324, distance: 11.4
click at [43, 320] on p "Regular progress reports maintain transparency." at bounding box center [54, 319] width 79 height 3
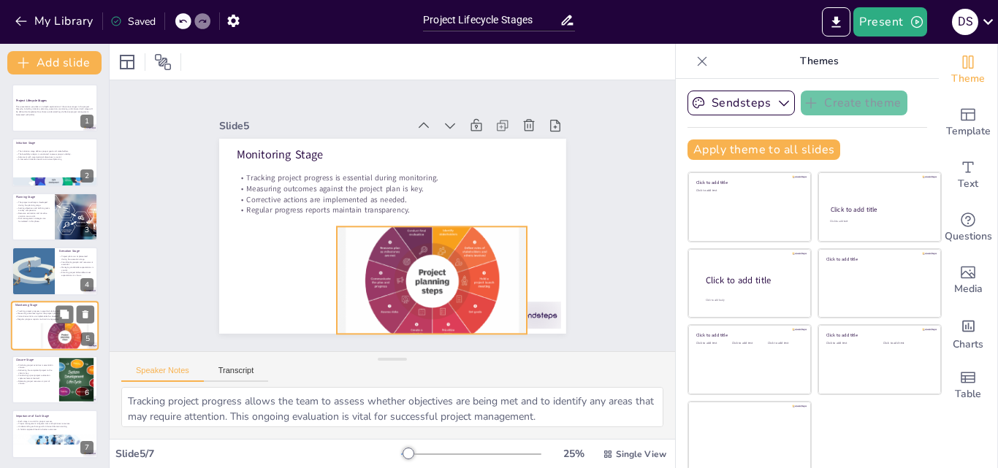
scroll to position [4, 0]
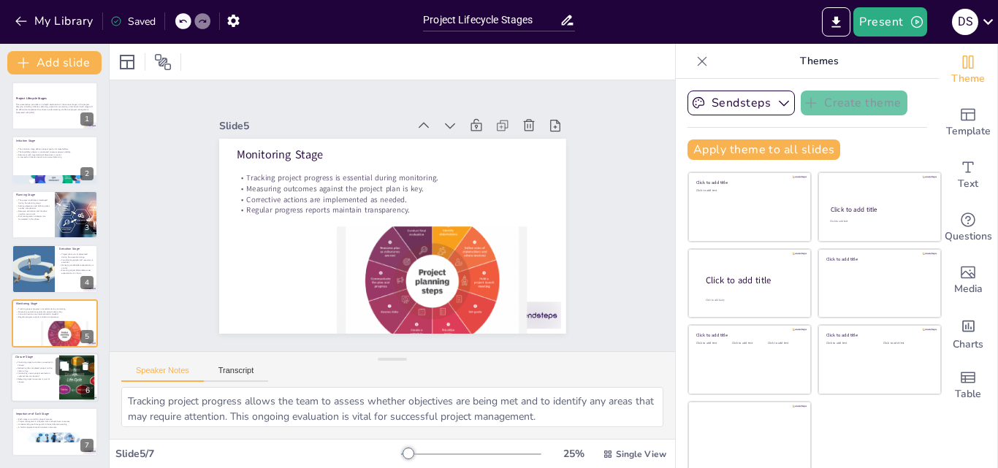
click at [32, 371] on p "Delivering the completed project to the client is key." at bounding box center [34, 369] width 39 height 5
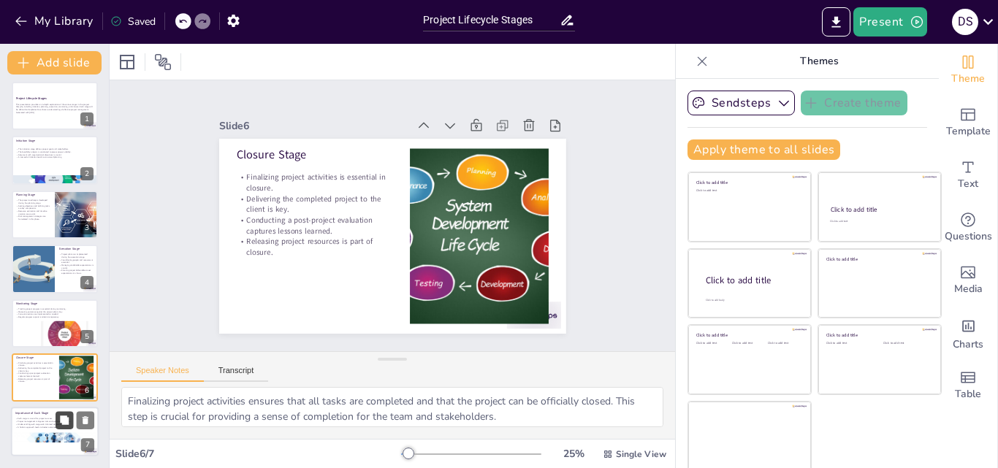
click at [61, 426] on button at bounding box center [65, 421] width 18 height 18
type textarea "Recognizing the importance of each stage is essential for project managers to e…"
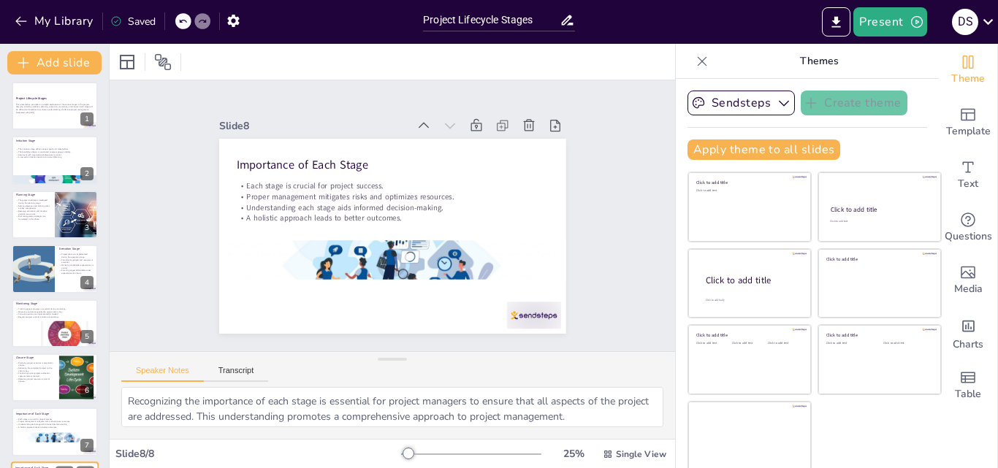
scroll to position [58, 0]
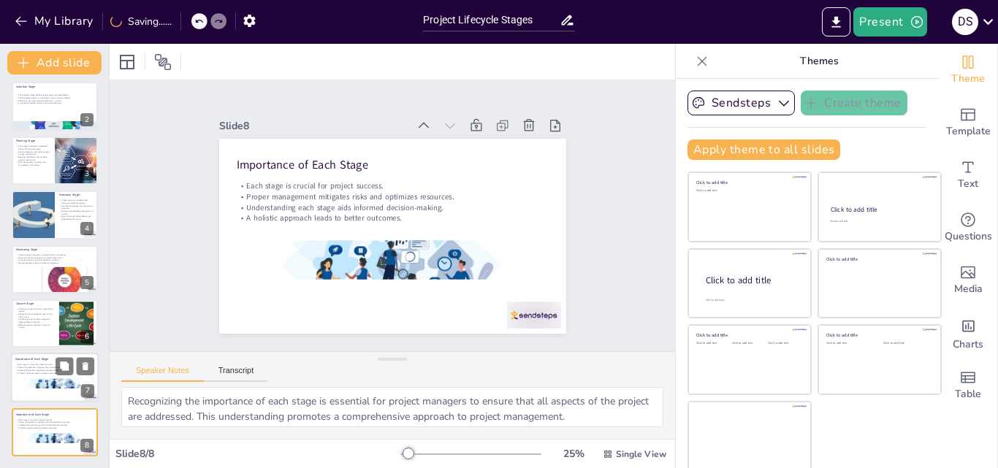
click at [49, 389] on div at bounding box center [55, 379] width 88 height 50
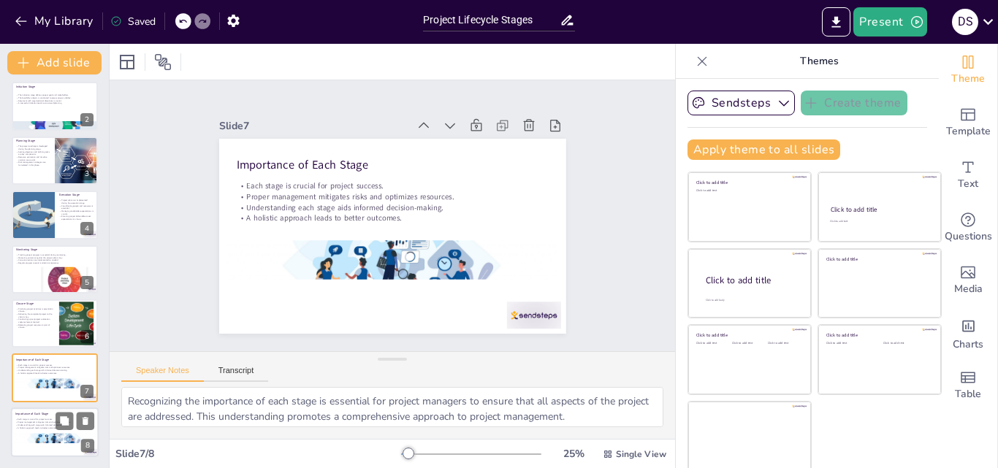
click at [16, 430] on div at bounding box center [55, 433] width 88 height 50
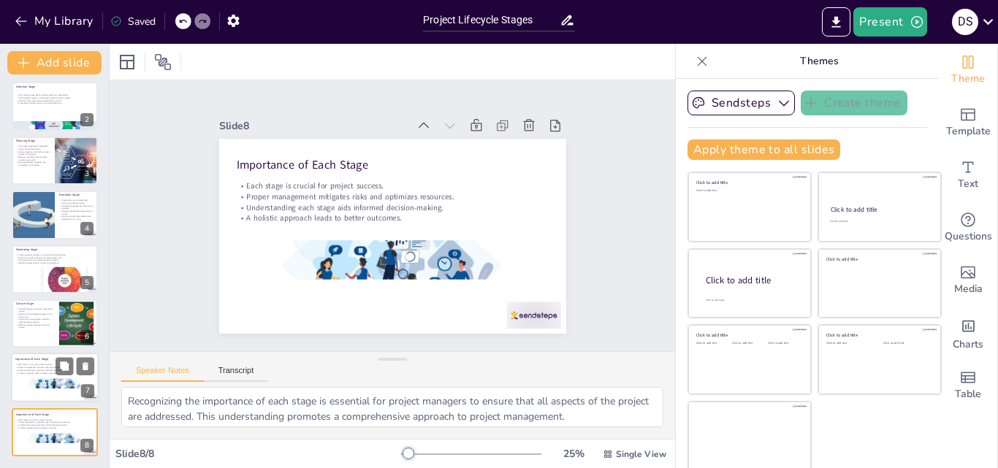
click at [24, 383] on div at bounding box center [55, 384] width 88 height 50
click at [45, 461] on div "Project Lifecycle Stages This presentation provides an in-depth exploration of …" at bounding box center [54, 272] width 109 height 394
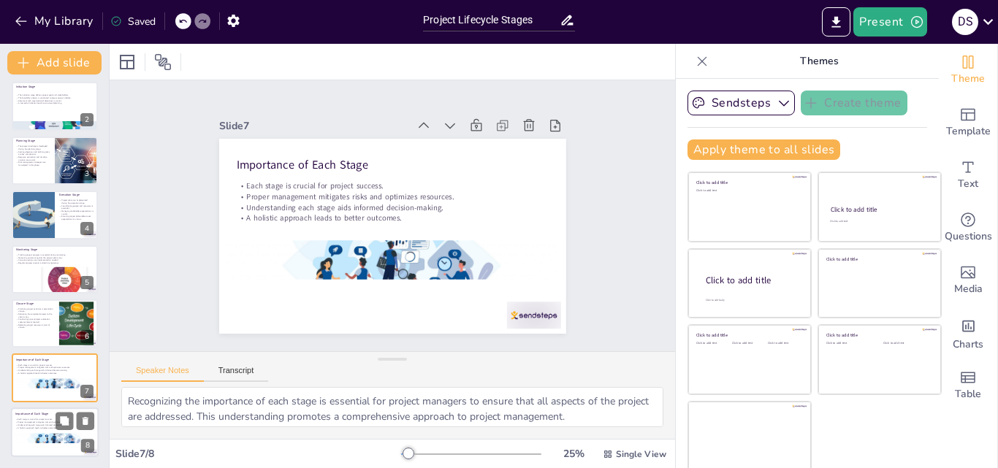
click at [16, 431] on div at bounding box center [55, 433] width 88 height 50
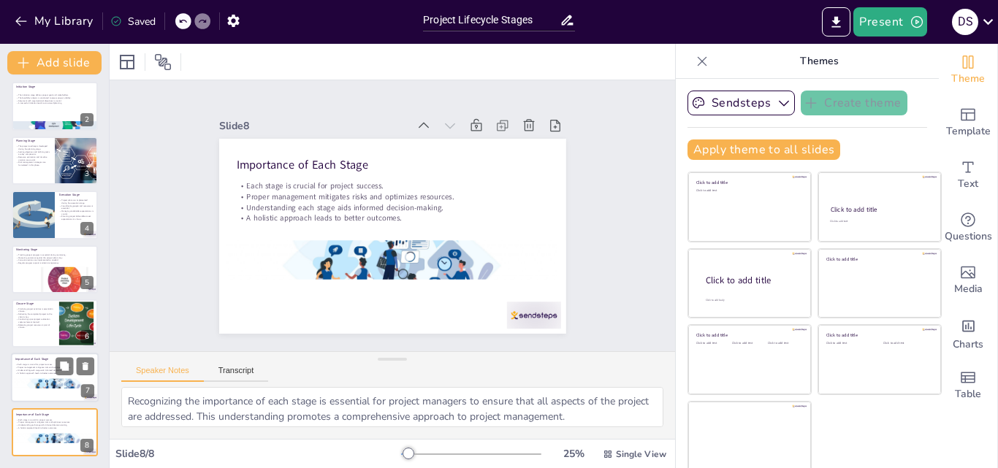
click at [30, 384] on div at bounding box center [55, 384] width 88 height 50
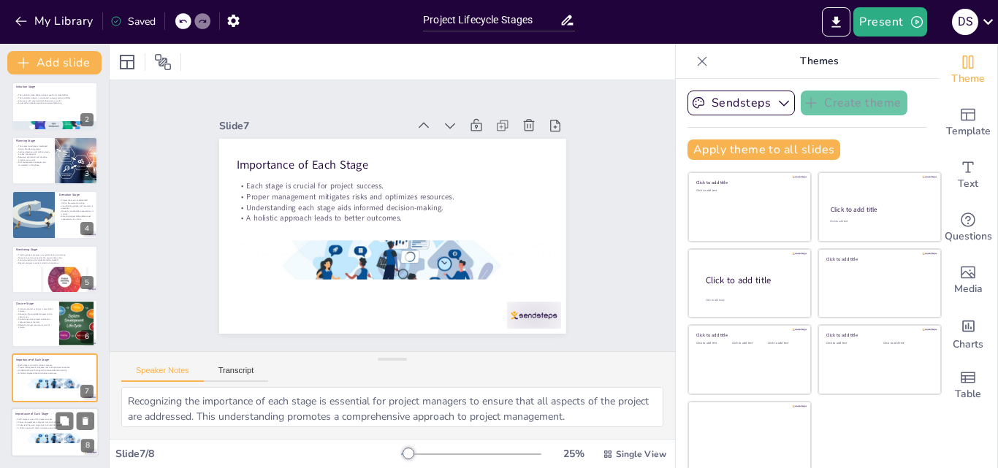
click at [28, 450] on div at bounding box center [55, 433] width 88 height 50
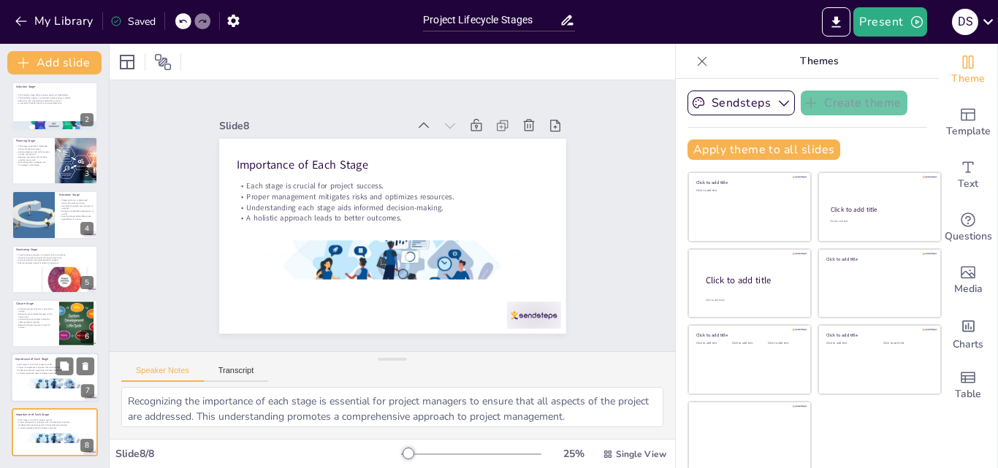
click at [34, 399] on div at bounding box center [55, 379] width 88 height 50
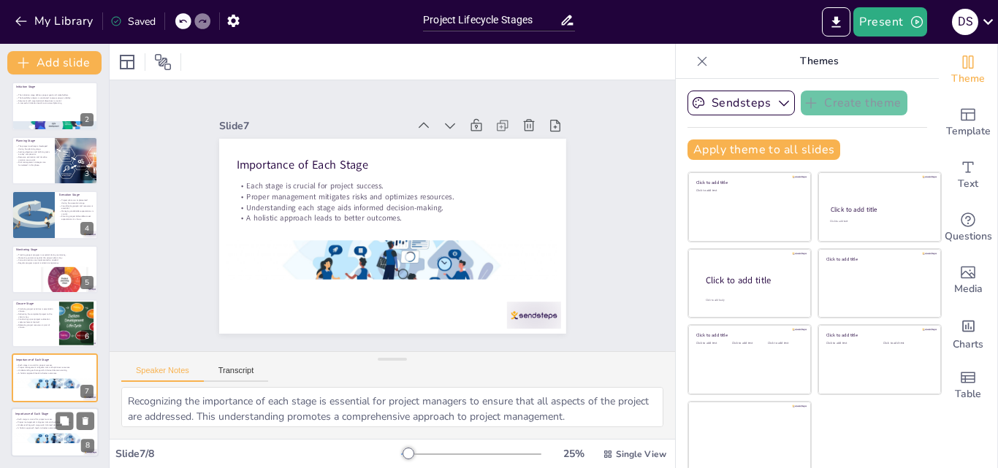
click at [45, 457] on div "Importance of Each Stage Each stage is crucial for project success. Proper mana…" at bounding box center [55, 433] width 88 height 50
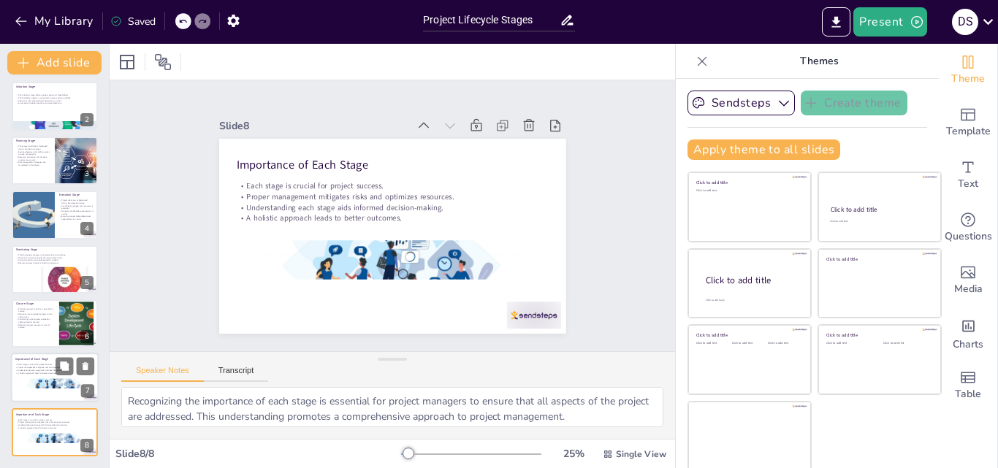
click at [42, 391] on div at bounding box center [55, 379] width 88 height 50
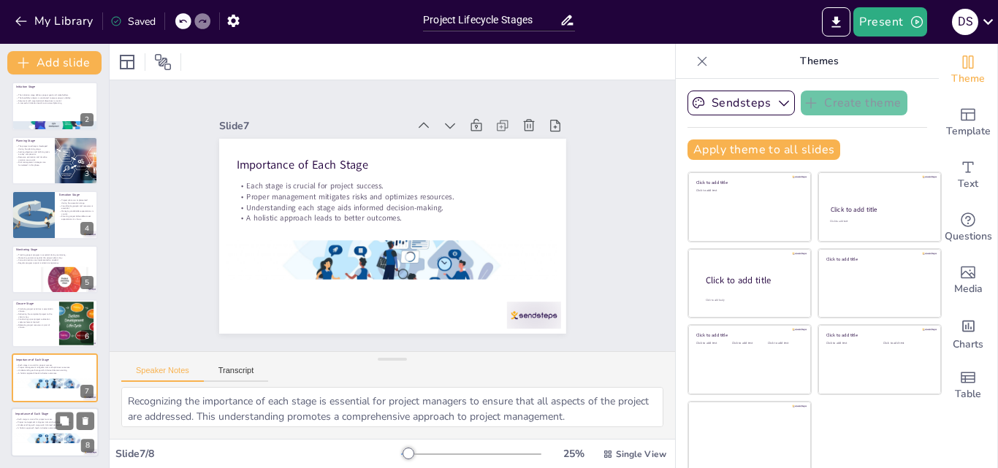
click at [48, 431] on div at bounding box center [55, 433] width 88 height 50
click at [81, 420] on icon at bounding box center [85, 421] width 10 height 10
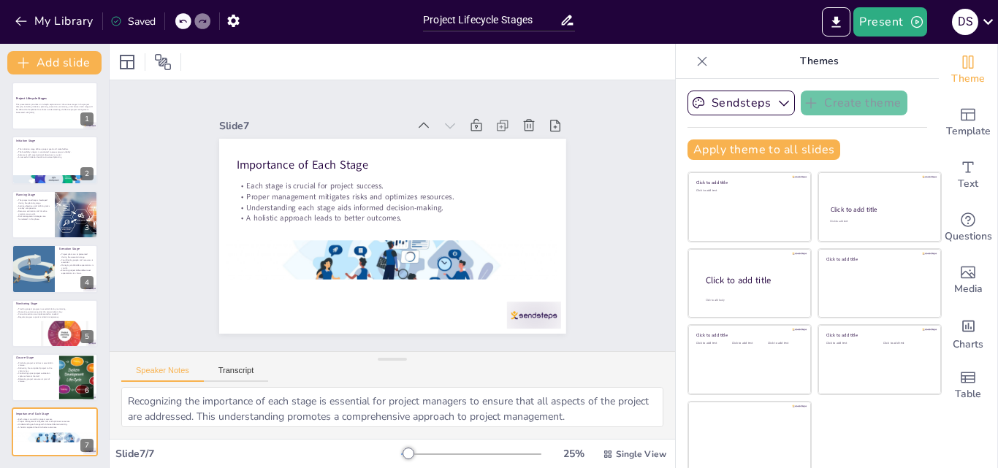
scroll to position [4, 0]
click at [58, 421] on button at bounding box center [65, 421] width 18 height 18
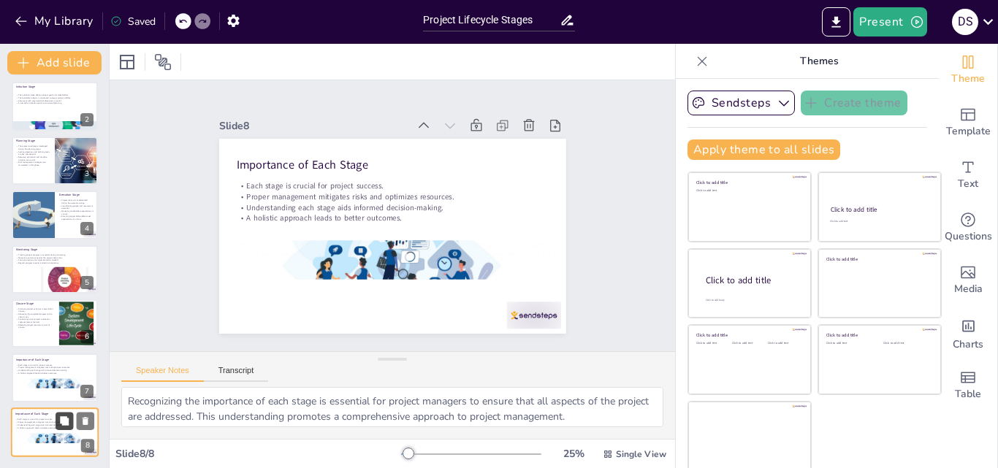
scroll to position [3, 0]
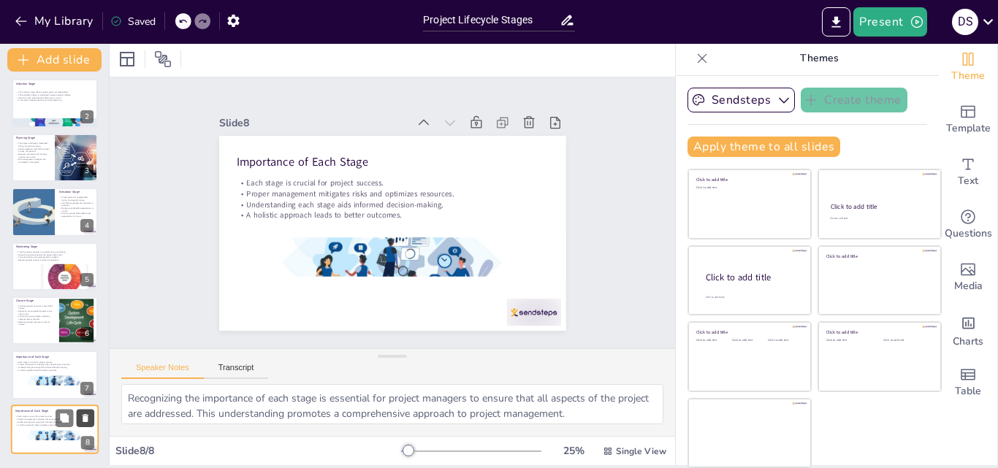
click at [84, 420] on icon at bounding box center [86, 418] width 6 height 8
